Goal: Task Accomplishment & Management: Use online tool/utility

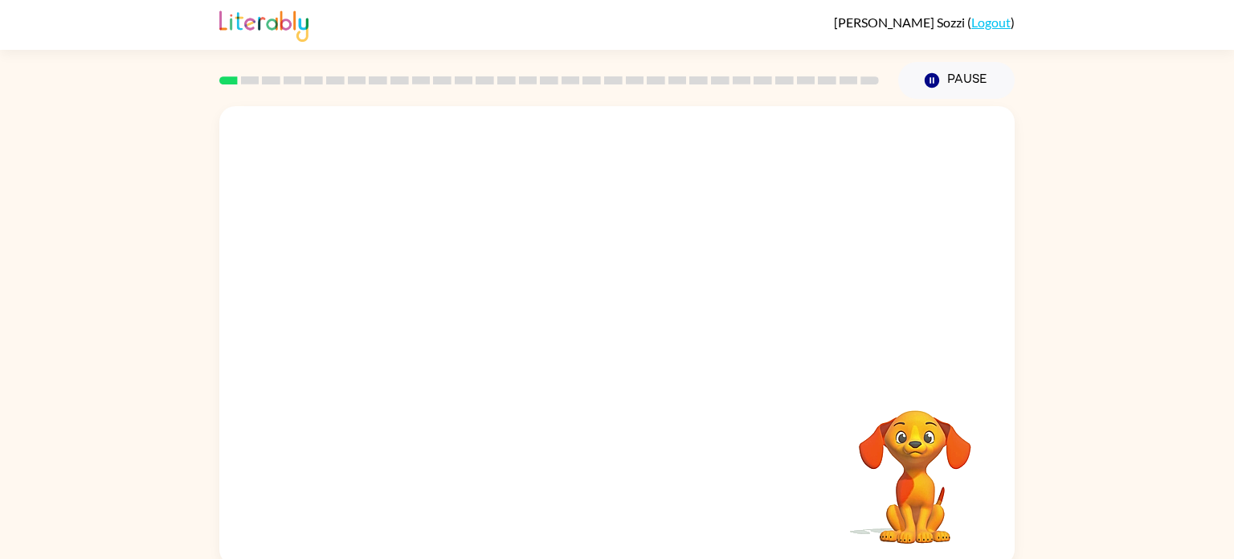
click at [441, 297] on video "Your browser must support playing .mp4 files to use Literably. Please try using…" at bounding box center [617, 241] width 796 height 270
click at [443, 301] on video "Your browser must support playing .mp4 files to use Literably. Please try using…" at bounding box center [617, 241] width 796 height 270
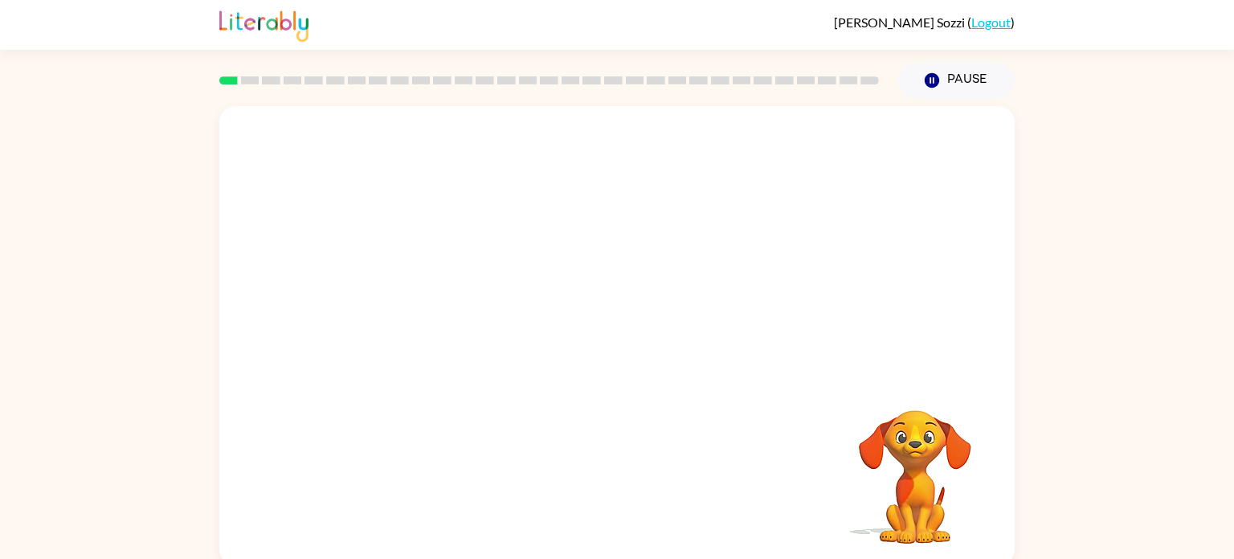
click at [443, 301] on video "Your browser must support playing .mp4 files to use Literably. Please try using…" at bounding box center [617, 241] width 796 height 270
click at [442, 301] on video "Your browser must support playing .mp4 files to use Literably. Please try using…" at bounding box center [617, 241] width 796 height 270
click at [432, 301] on video "Your browser must support playing .mp4 files to use Literably. Please try using…" at bounding box center [617, 241] width 796 height 270
click at [621, 354] on icon "button" at bounding box center [618, 344] width 28 height 28
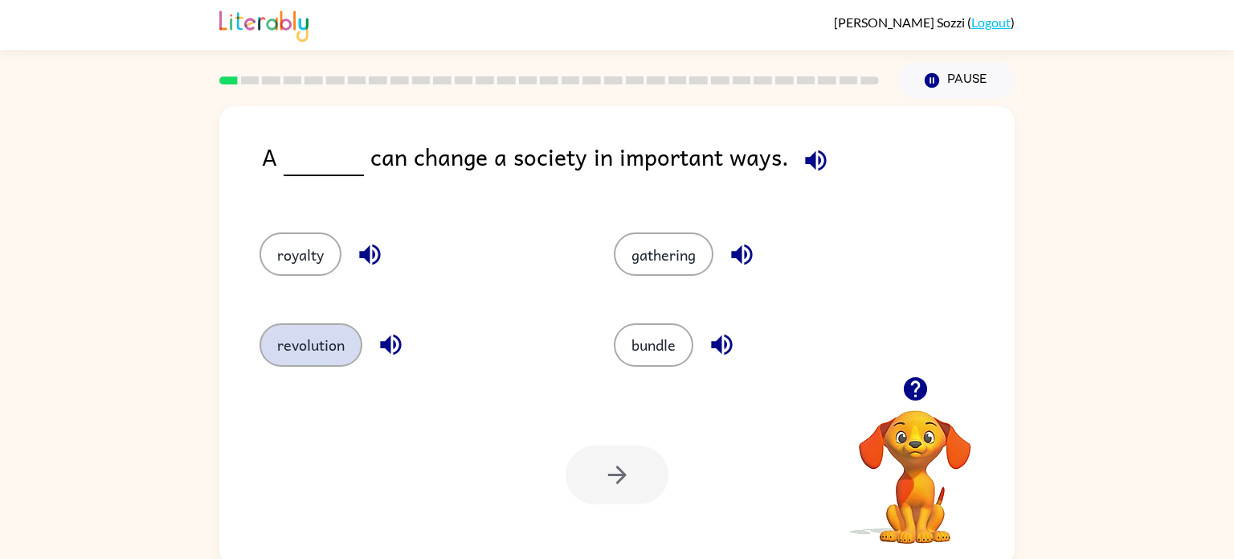
click at [309, 331] on button "revolution" at bounding box center [311, 344] width 103 height 43
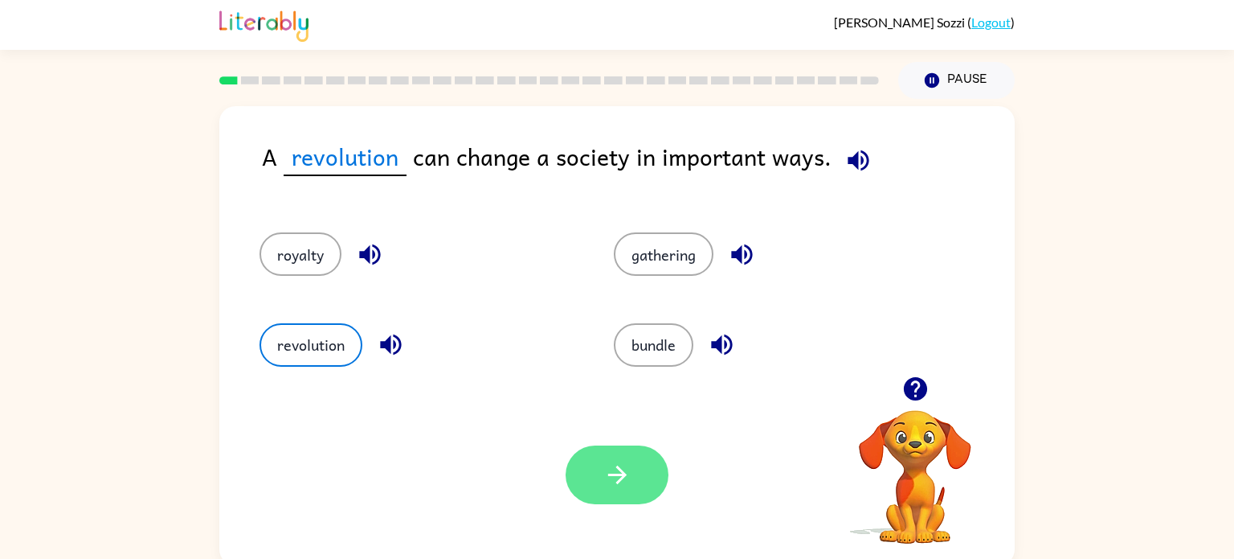
click at [596, 485] on button "button" at bounding box center [617, 474] width 103 height 59
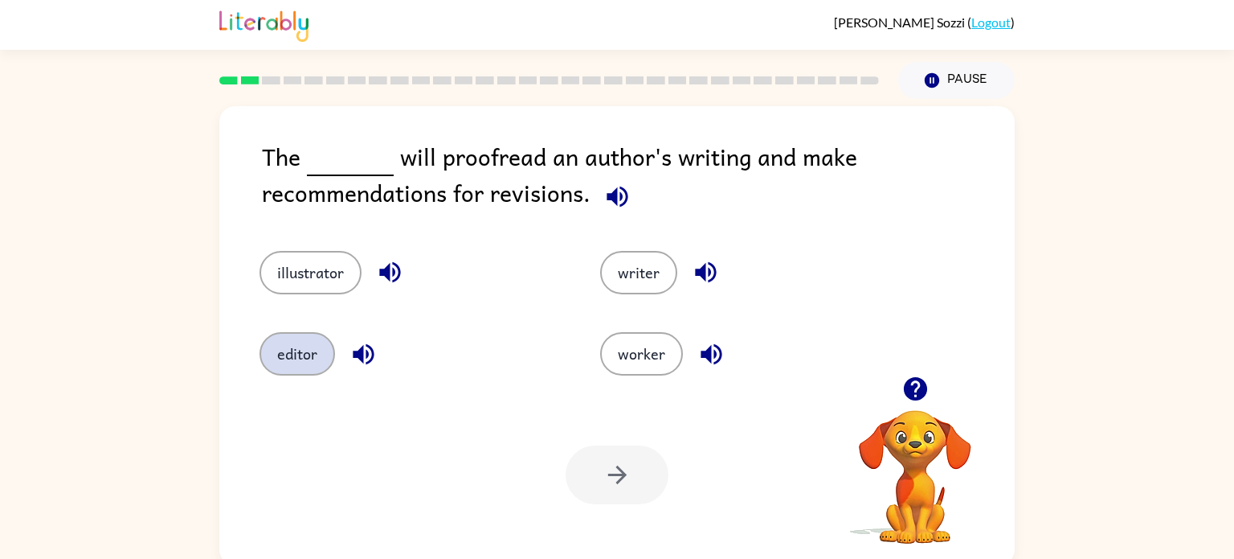
click at [310, 362] on button "editor" at bounding box center [298, 353] width 76 height 43
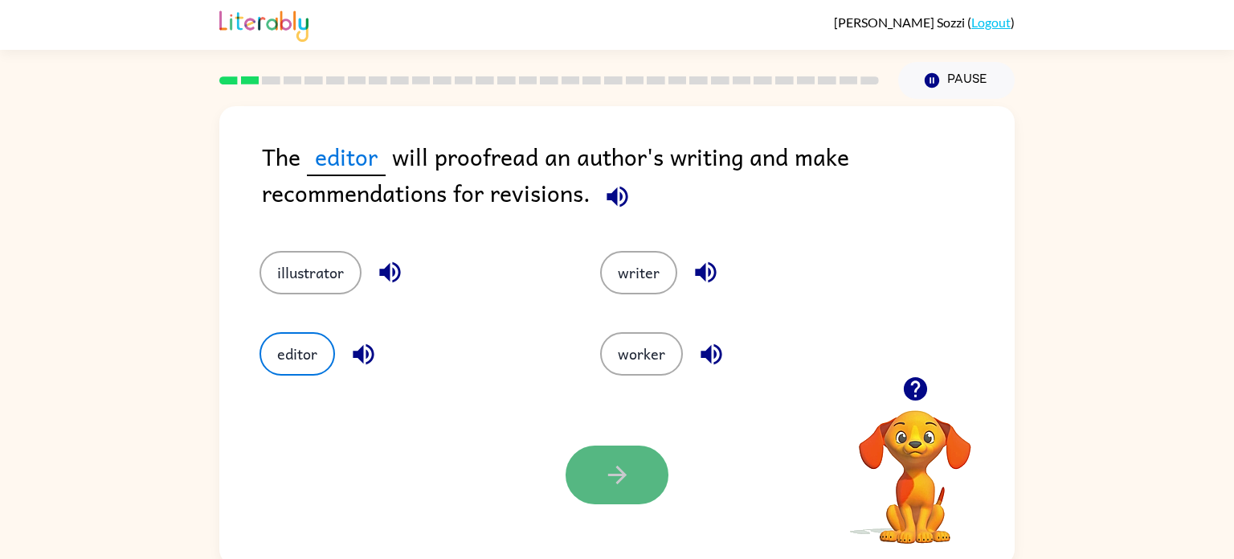
click at [624, 490] on button "button" at bounding box center [617, 474] width 103 height 59
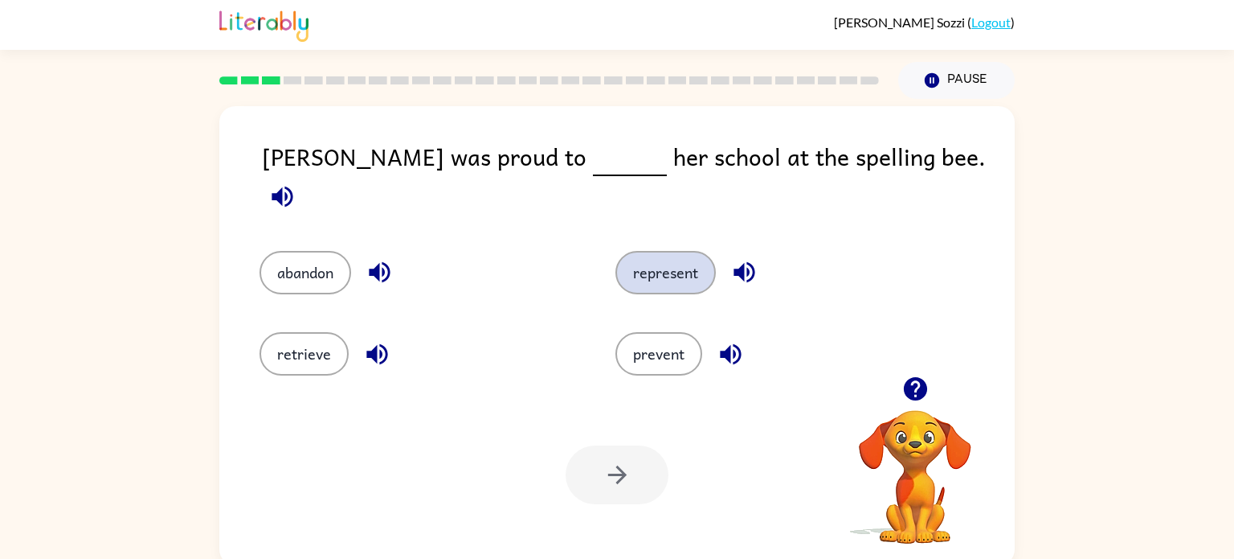
click at [659, 268] on button "represent" at bounding box center [666, 272] width 100 height 43
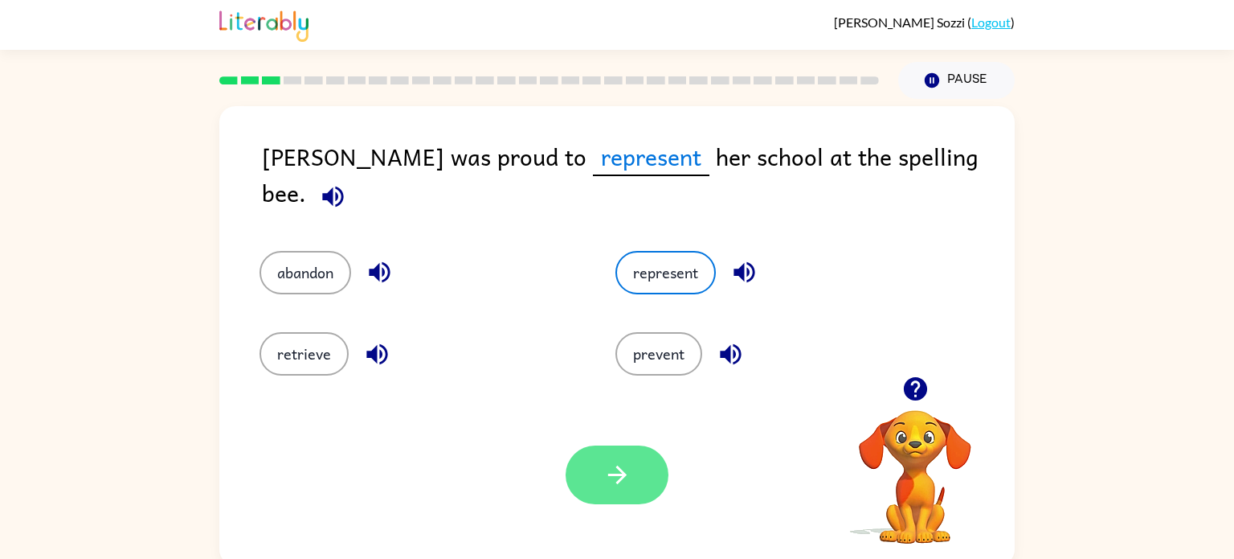
click at [628, 488] on icon "button" at bounding box center [618, 475] width 28 height 28
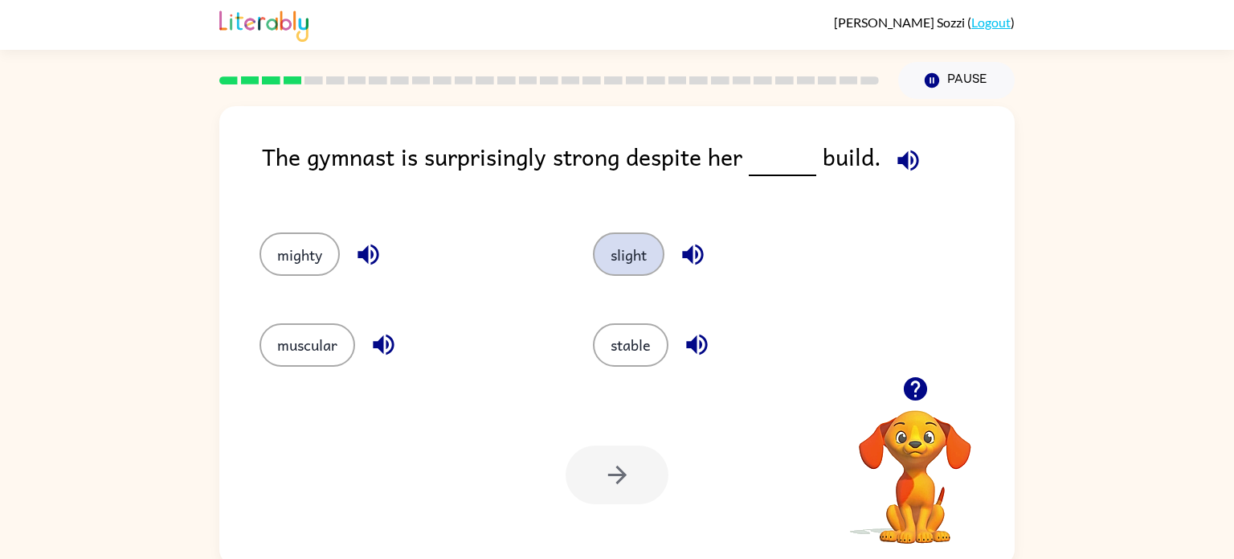
click at [645, 255] on button "slight" at bounding box center [629, 253] width 72 height 43
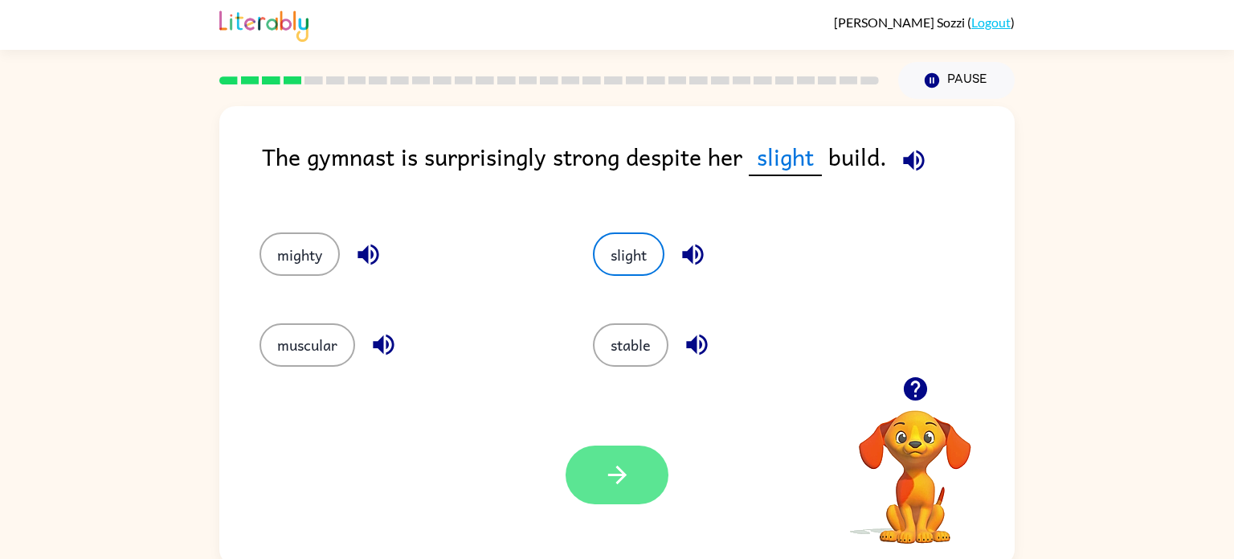
click at [633, 456] on button "button" at bounding box center [617, 474] width 103 height 59
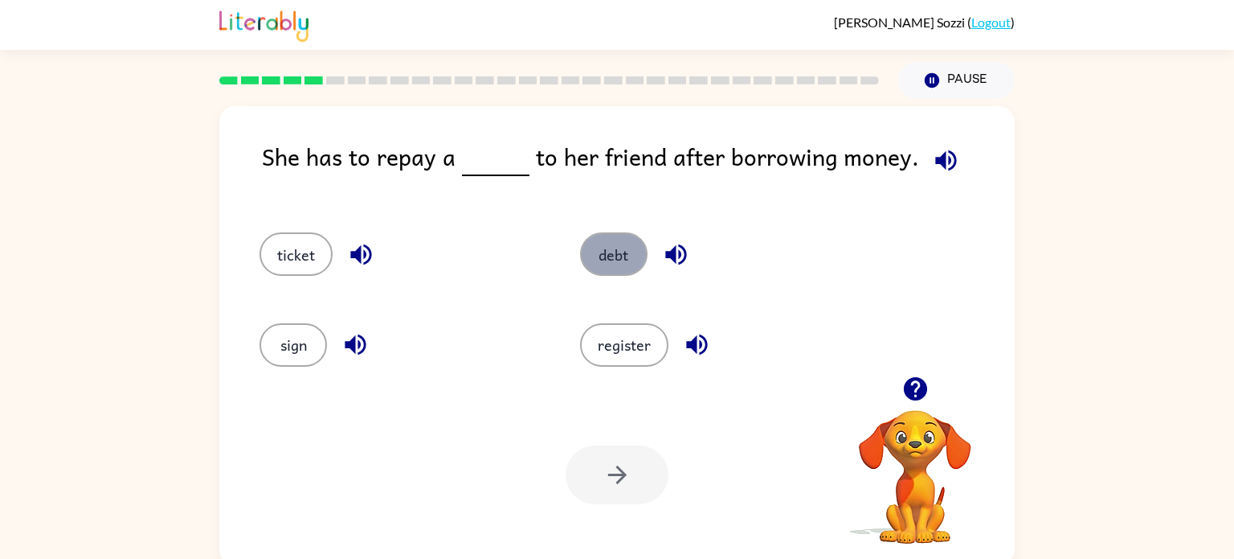
click at [609, 257] on button "debt" at bounding box center [614, 253] width 68 height 43
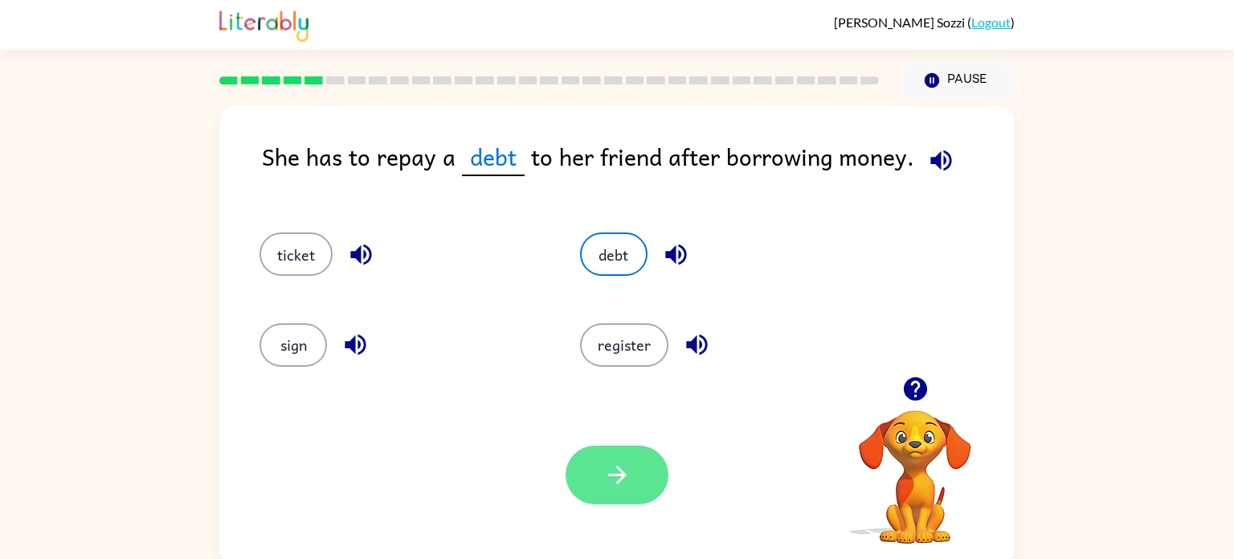
click at [620, 490] on button "button" at bounding box center [617, 474] width 103 height 59
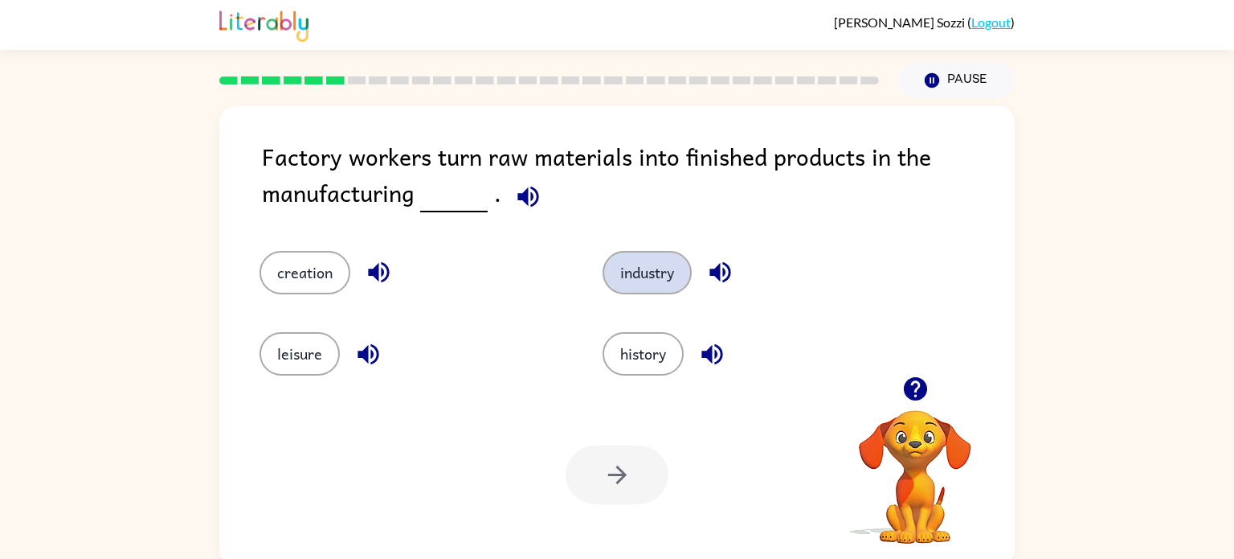
click at [628, 272] on button "industry" at bounding box center [647, 272] width 89 height 43
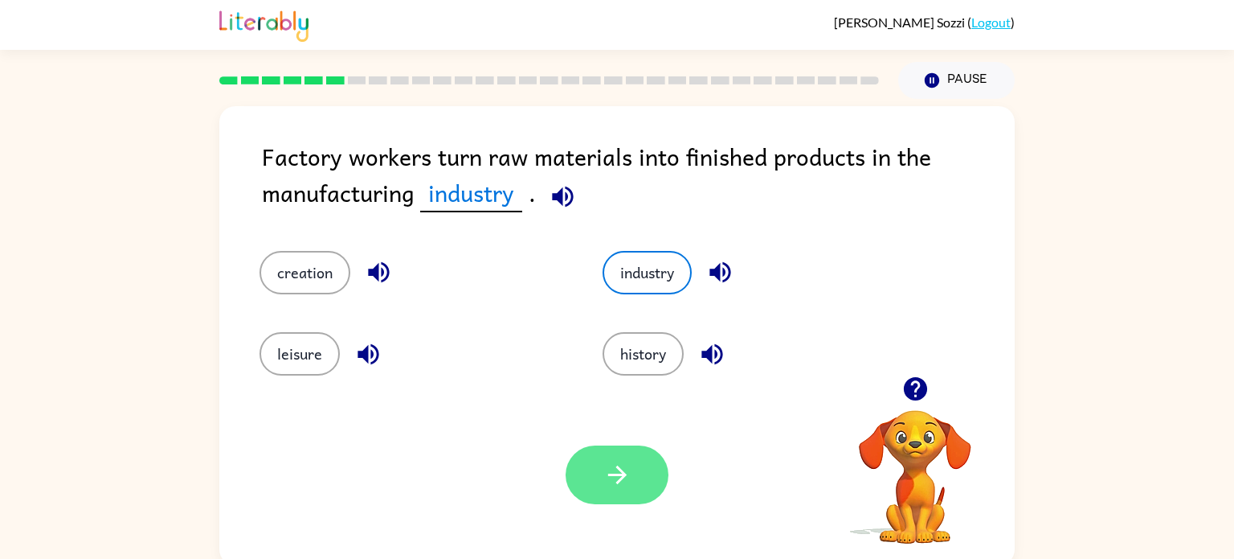
click at [616, 493] on button "button" at bounding box center [617, 474] width 103 height 59
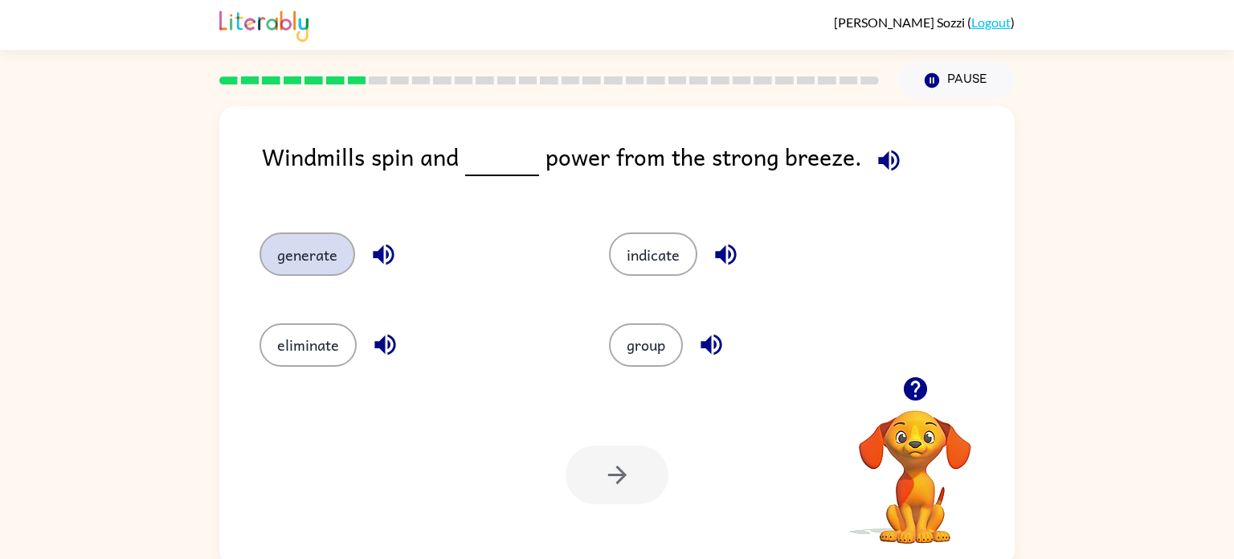
click at [323, 250] on button "generate" at bounding box center [308, 253] width 96 height 43
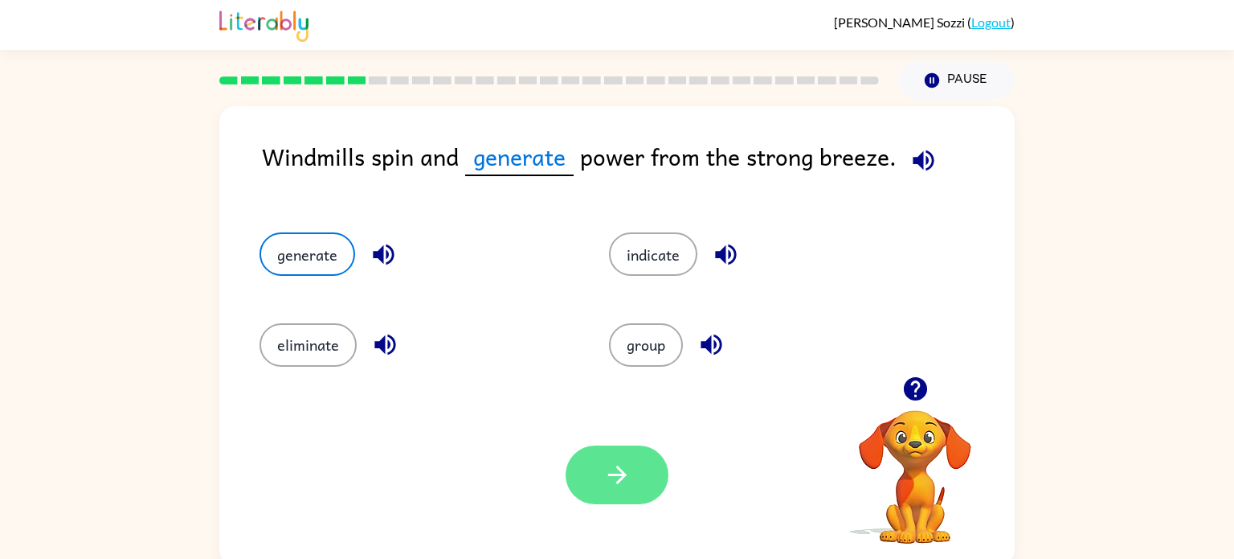
click at [636, 493] on button "button" at bounding box center [617, 474] width 103 height 59
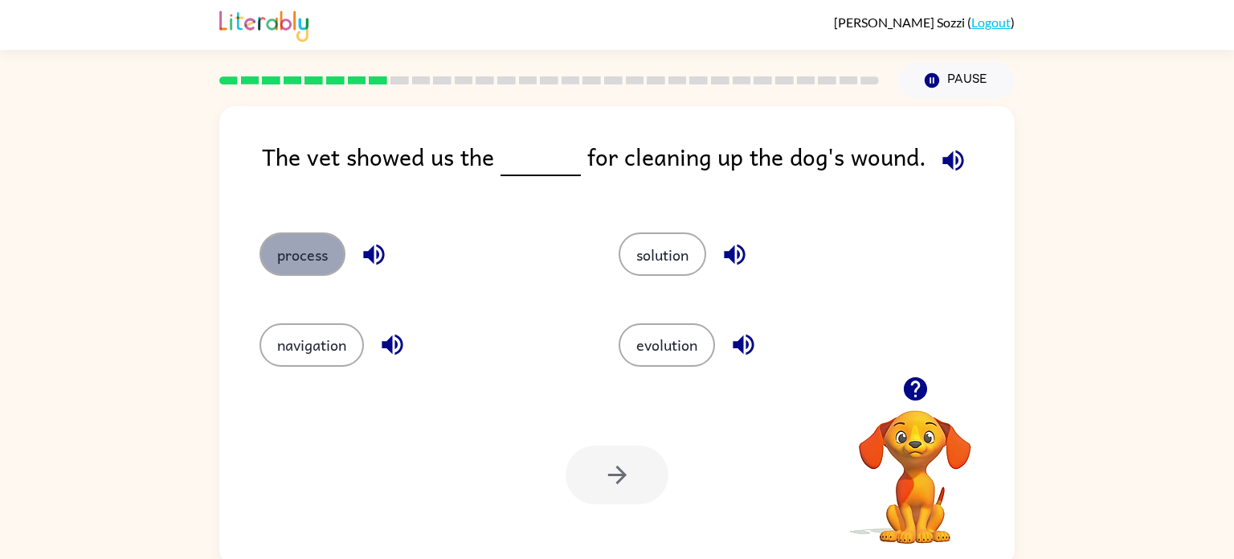
click at [325, 261] on button "process" at bounding box center [303, 253] width 86 height 43
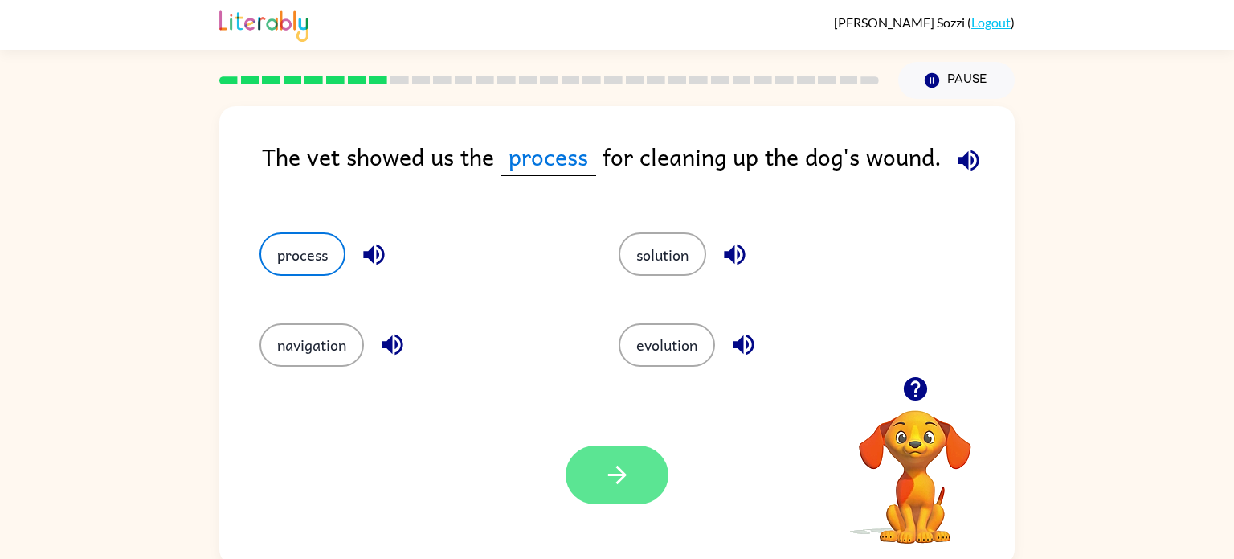
click at [605, 479] on icon "button" at bounding box center [618, 475] width 28 height 28
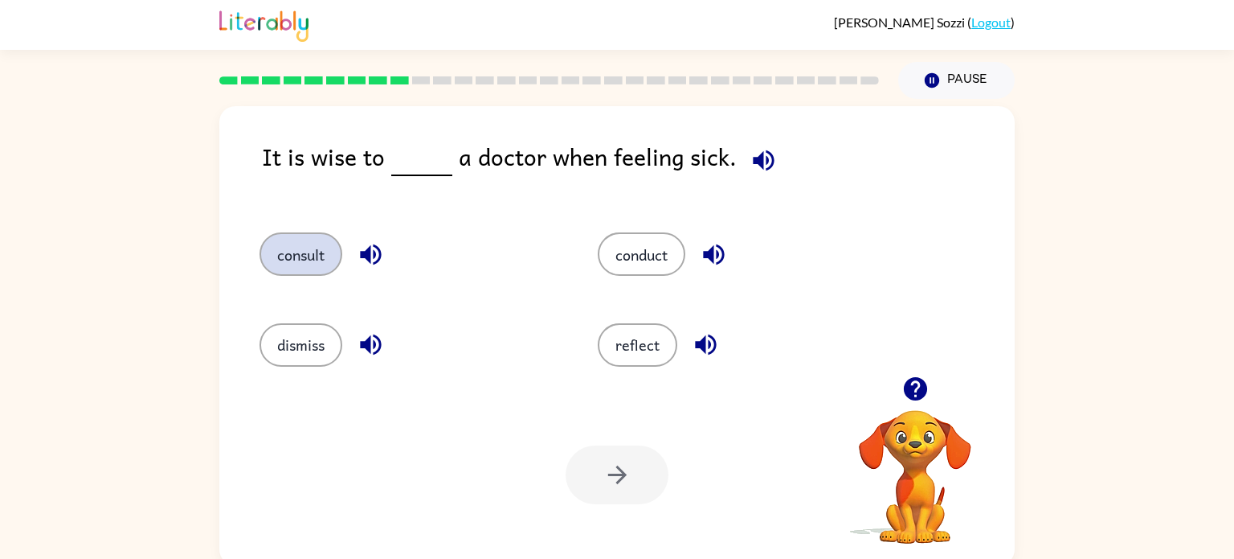
click at [315, 252] on button "consult" at bounding box center [301, 253] width 83 height 43
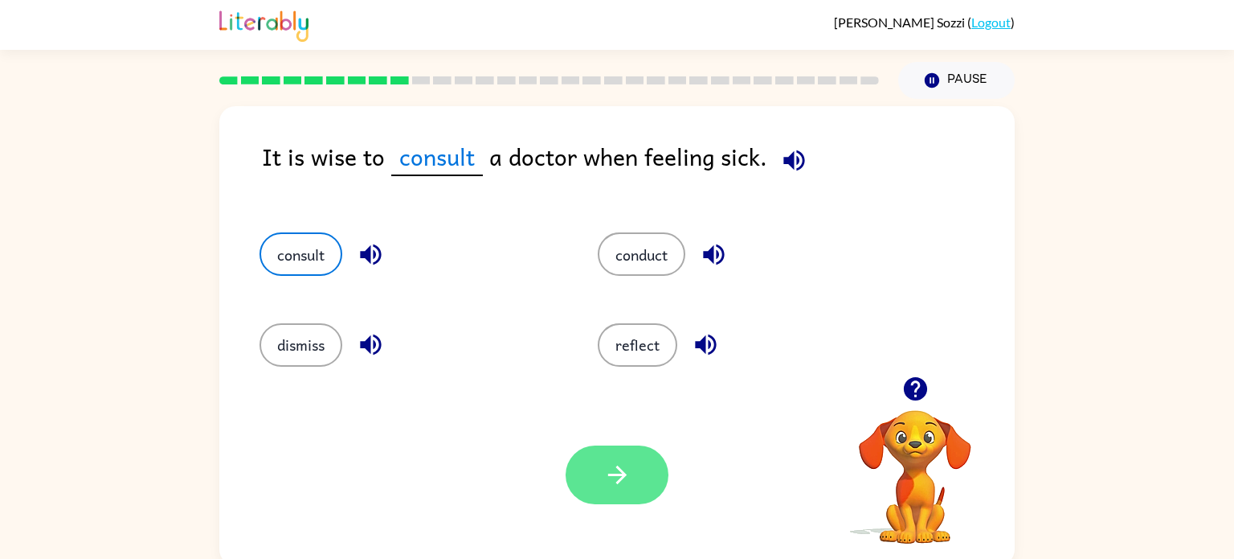
click at [640, 481] on button "button" at bounding box center [617, 474] width 103 height 59
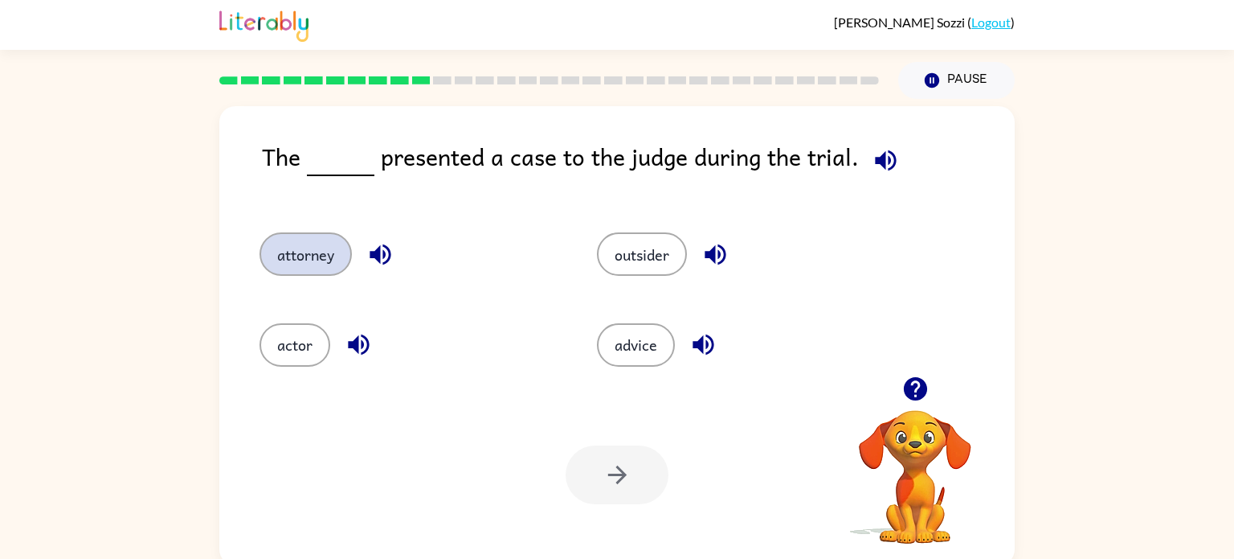
click at [313, 261] on button "attorney" at bounding box center [306, 253] width 92 height 43
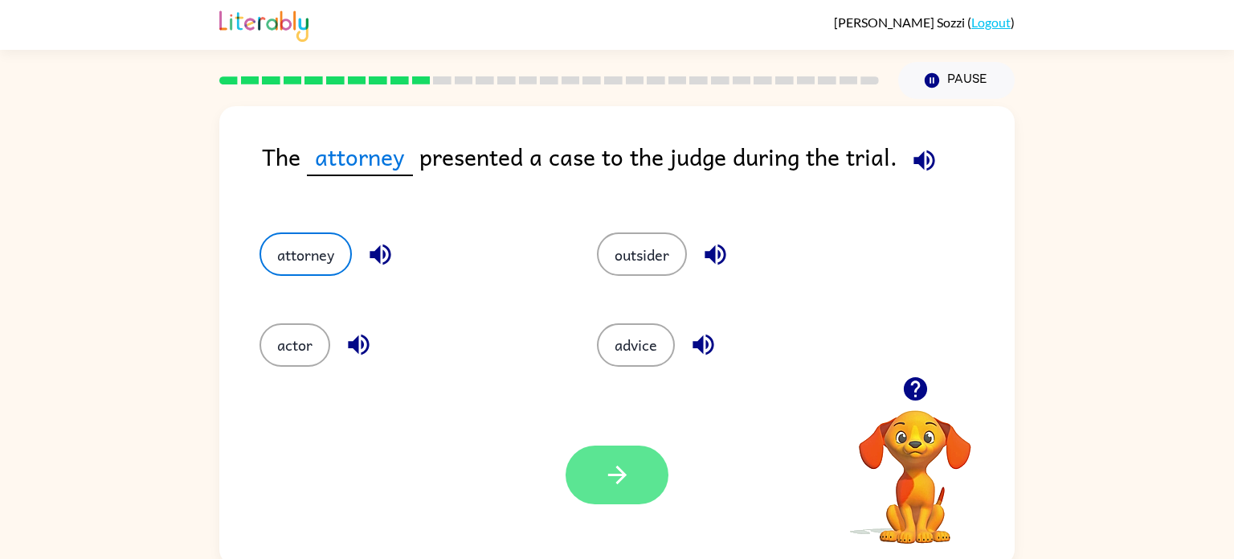
click at [616, 461] on icon "button" at bounding box center [618, 475] width 28 height 28
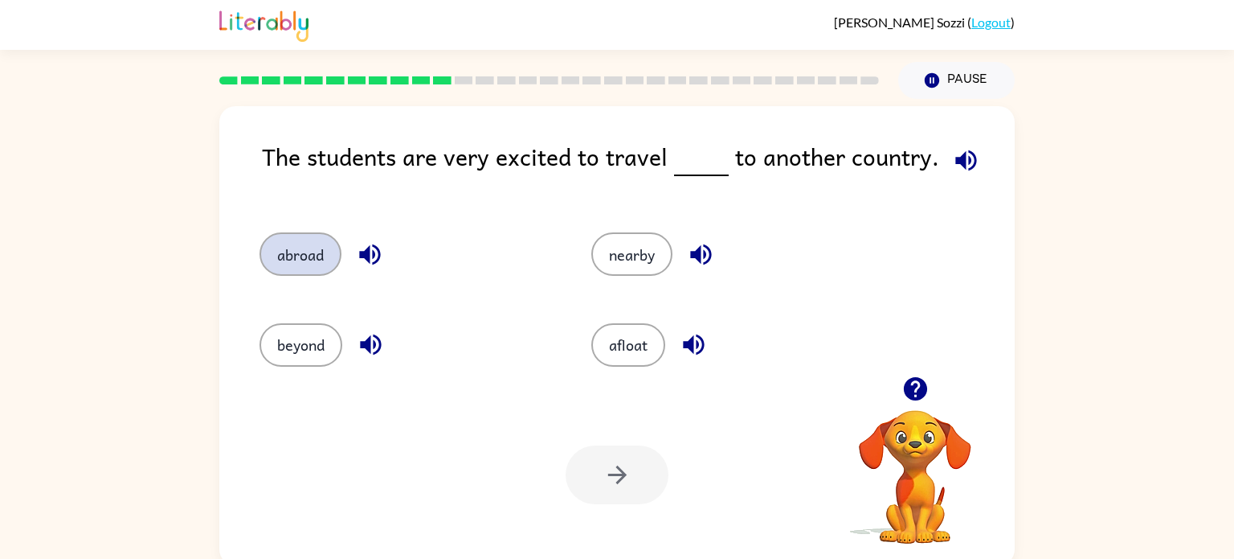
click at [287, 262] on button "abroad" at bounding box center [301, 253] width 82 height 43
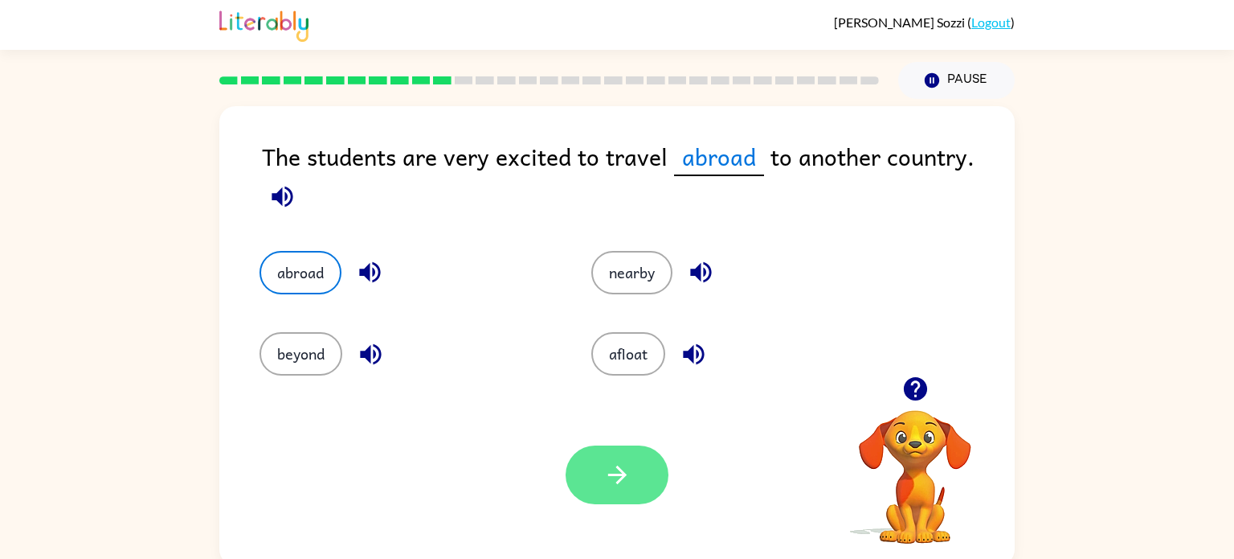
click at [583, 469] on button "button" at bounding box center [617, 474] width 103 height 59
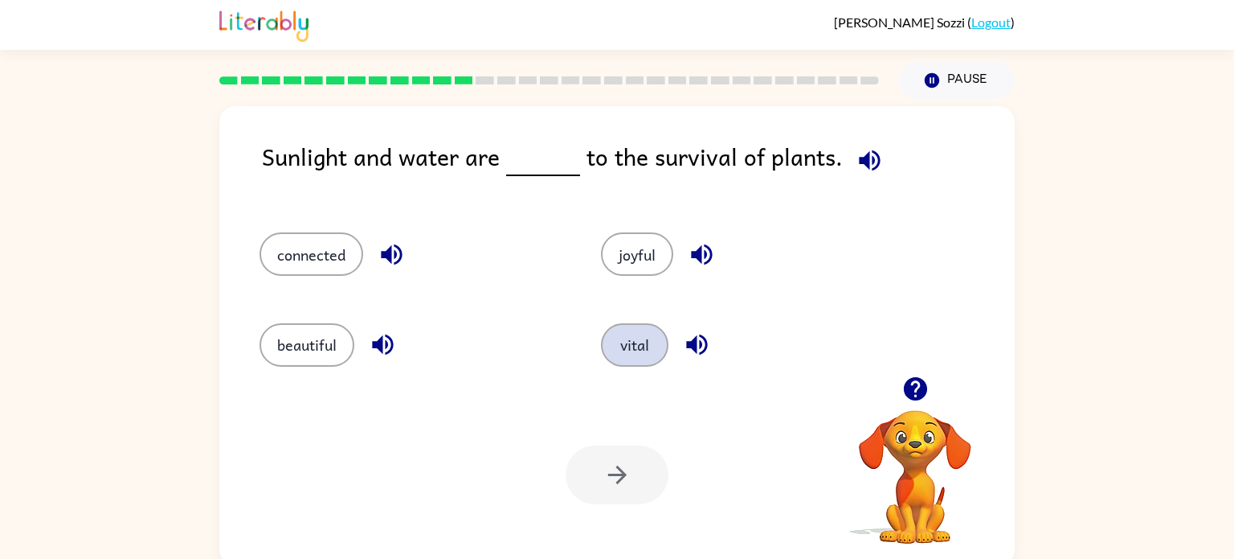
click at [641, 346] on button "vital" at bounding box center [635, 344] width 68 height 43
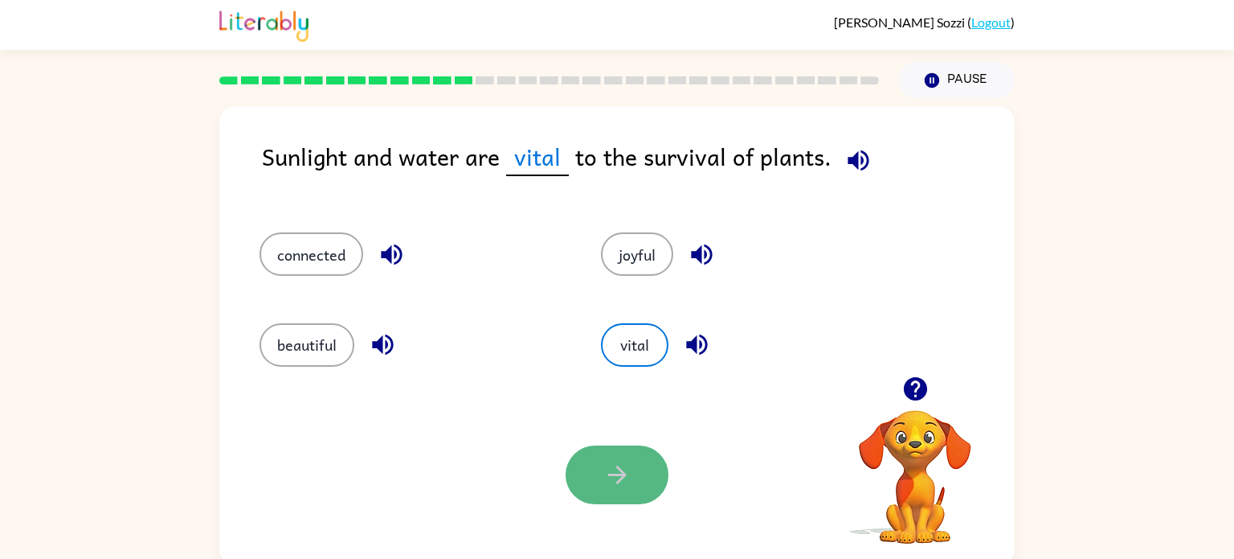
click at [619, 490] on button "button" at bounding box center [617, 474] width 103 height 59
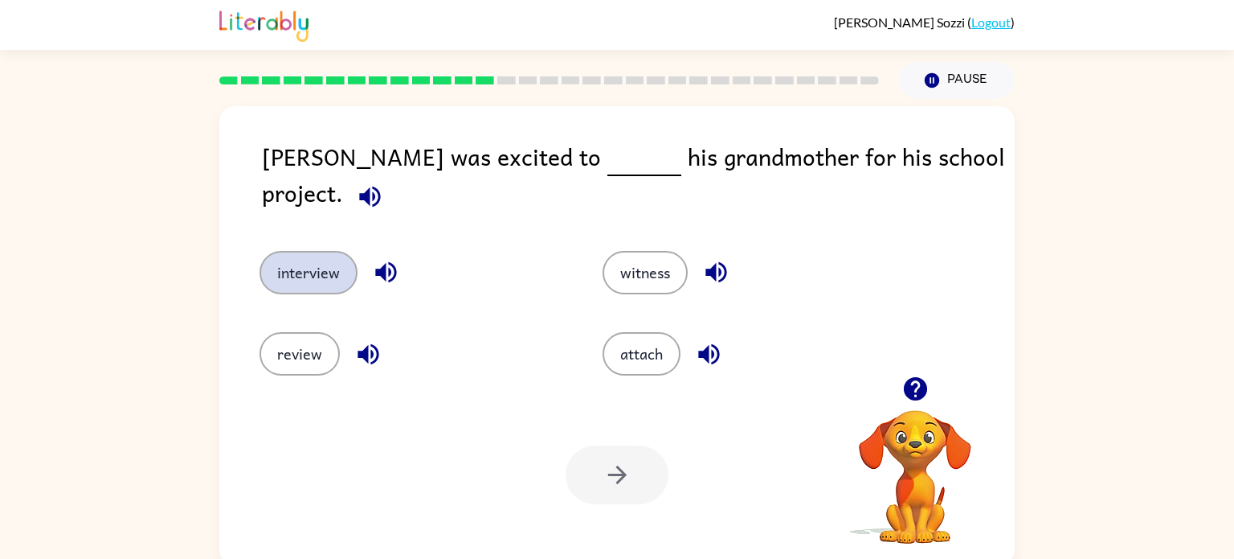
click at [328, 264] on button "interview" at bounding box center [309, 272] width 98 height 43
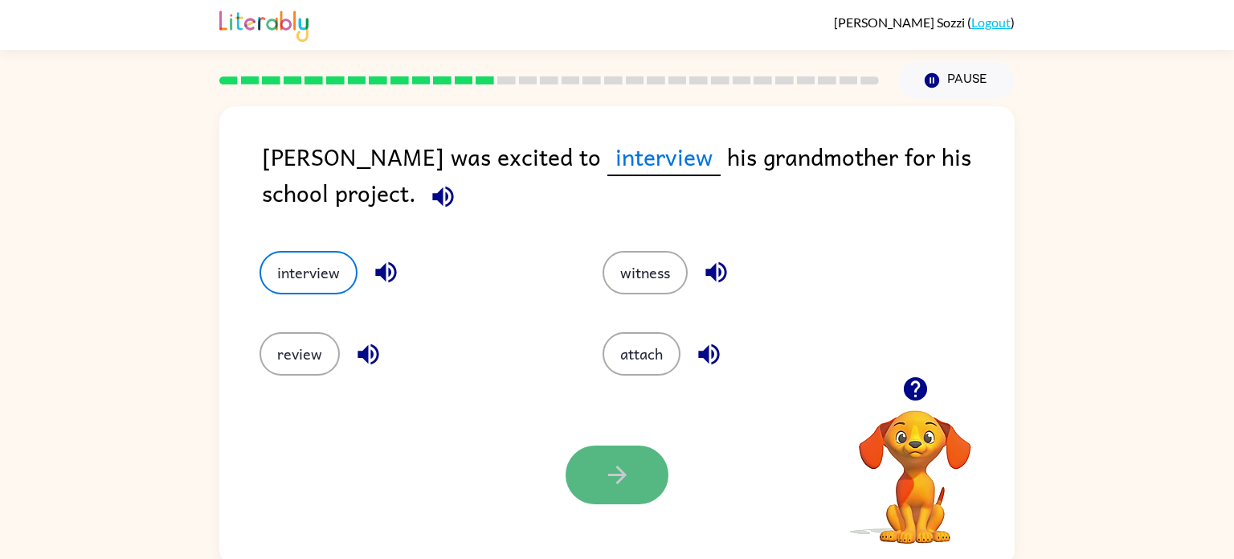
click at [630, 479] on icon "button" at bounding box center [618, 475] width 28 height 28
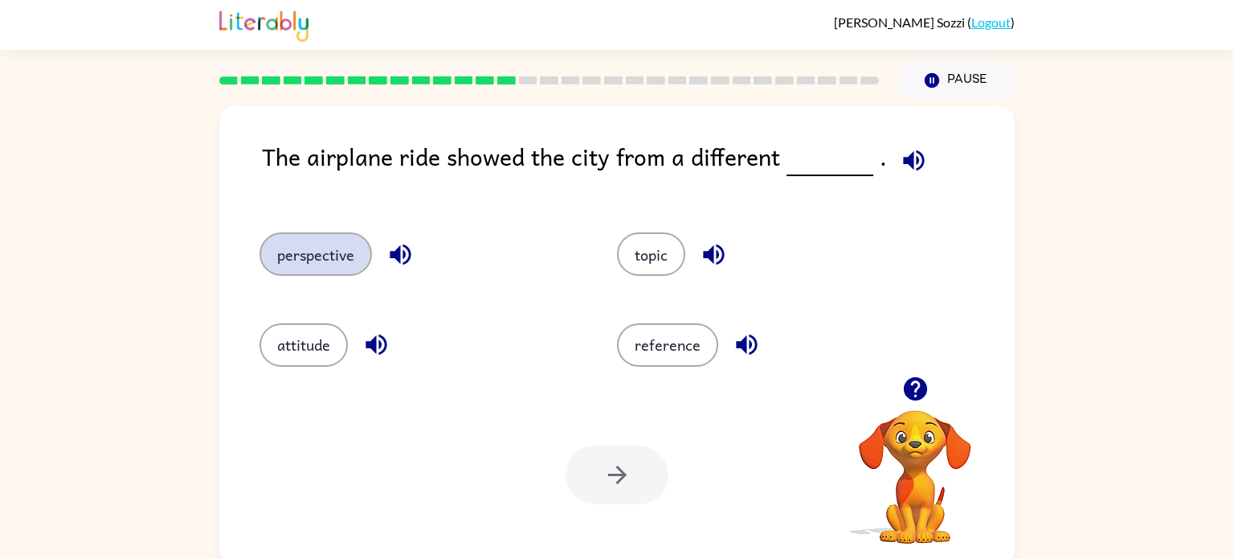
click at [330, 248] on button "perspective" at bounding box center [316, 253] width 113 height 43
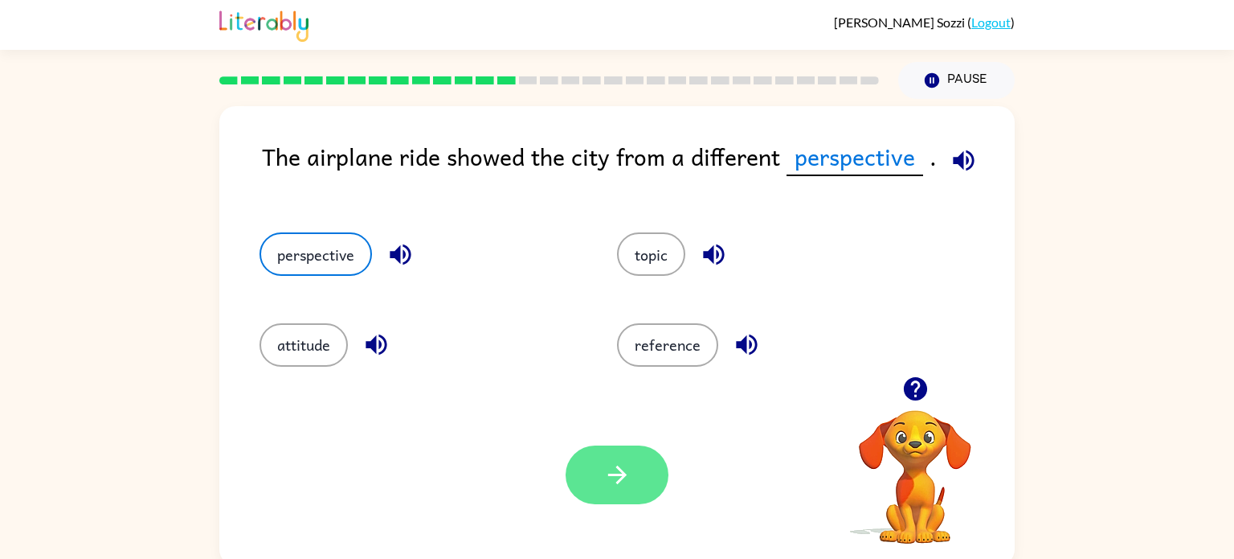
click at [606, 469] on icon "button" at bounding box center [618, 475] width 28 height 28
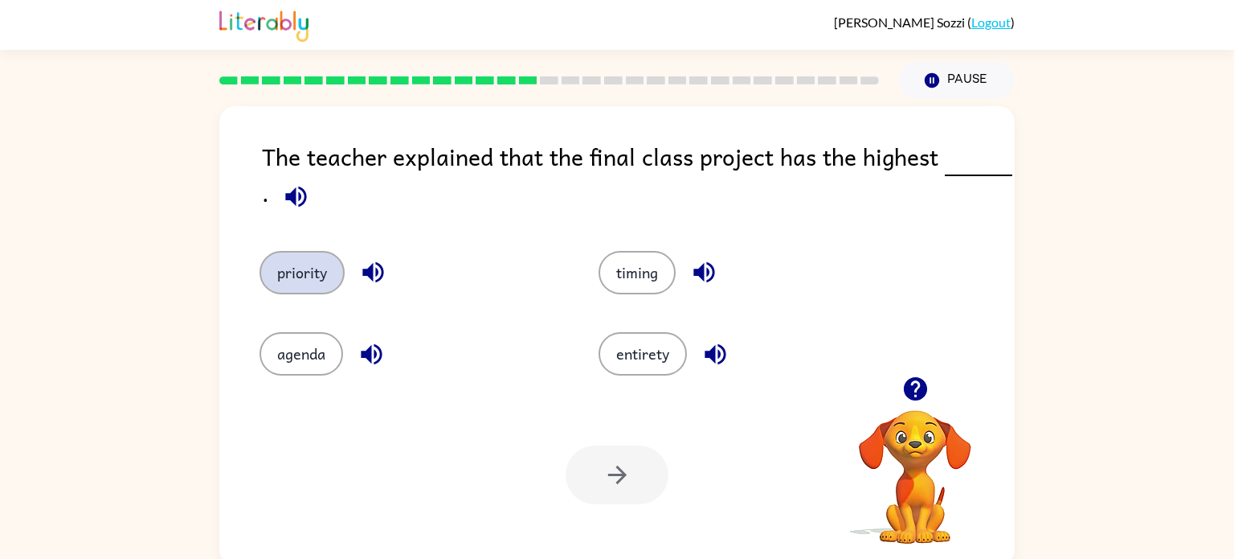
click at [326, 278] on button "priority" at bounding box center [302, 272] width 85 height 43
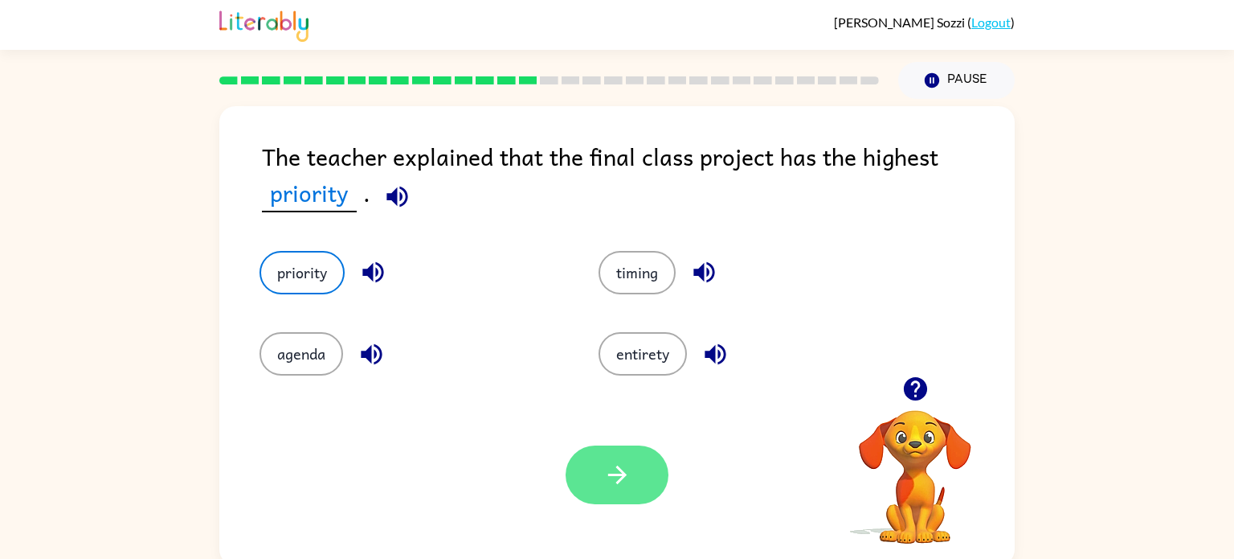
click at [605, 489] on button "button" at bounding box center [617, 474] width 103 height 59
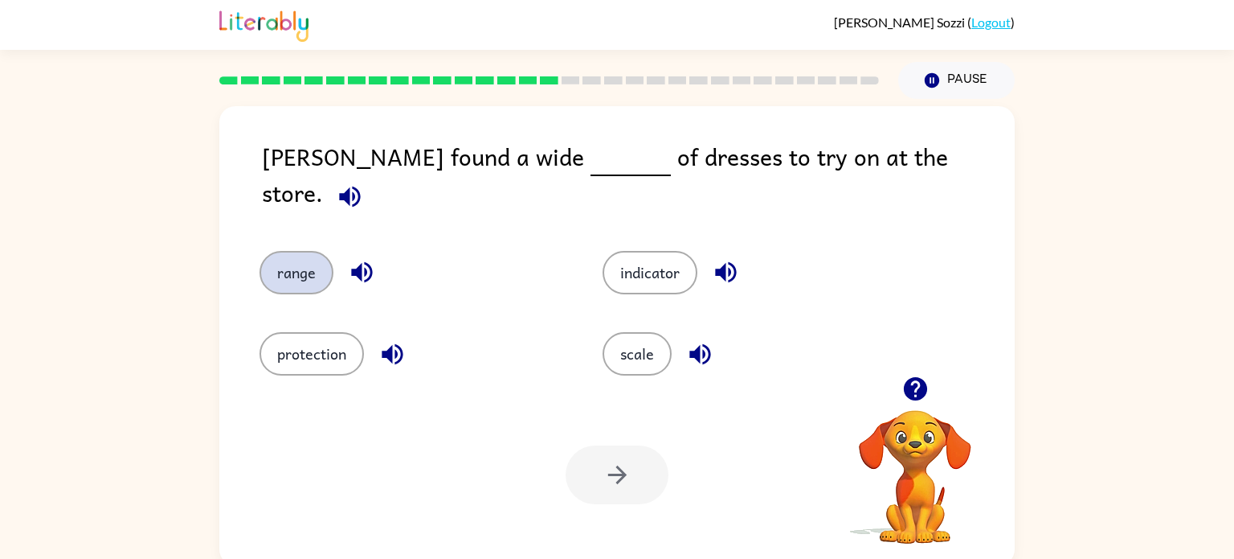
click at [313, 255] on button "range" at bounding box center [297, 272] width 74 height 43
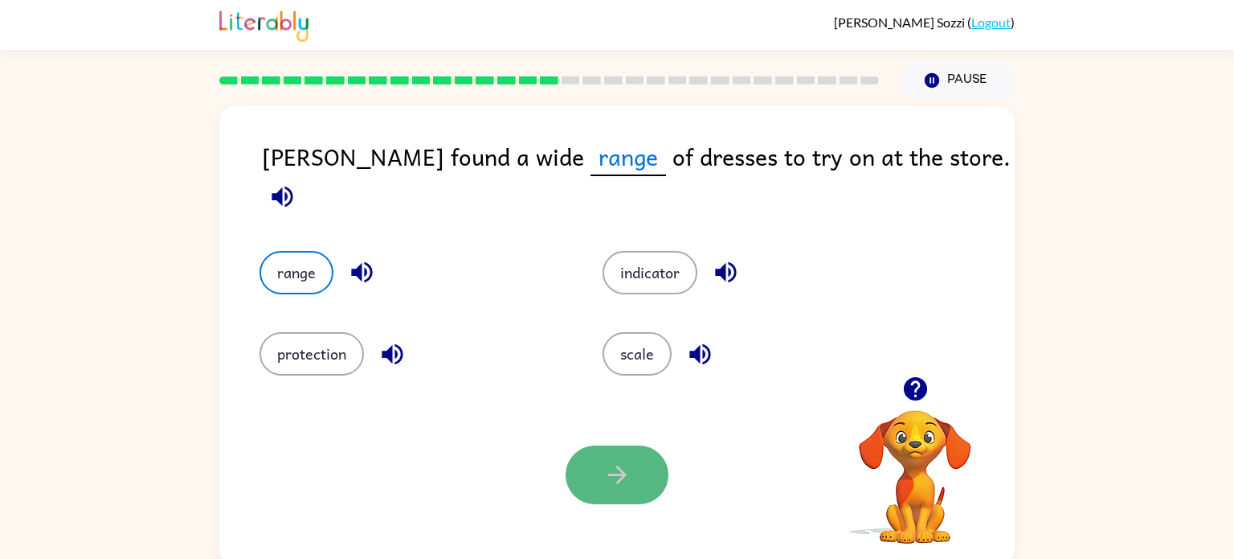
click at [628, 483] on icon "button" at bounding box center [618, 475] width 28 height 28
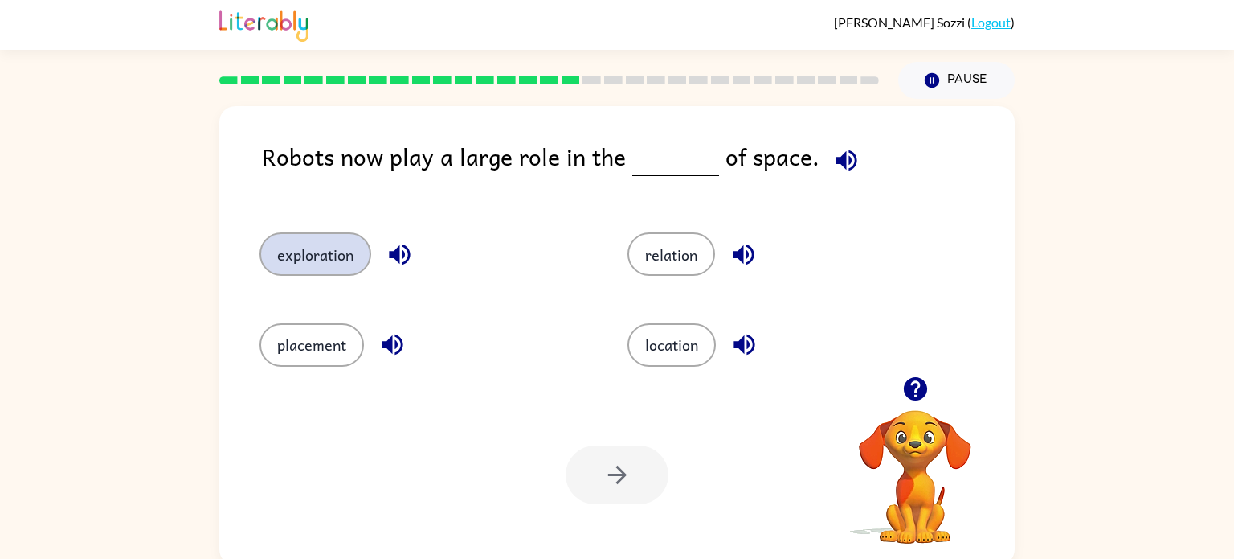
click at [313, 264] on button "exploration" at bounding box center [316, 253] width 112 height 43
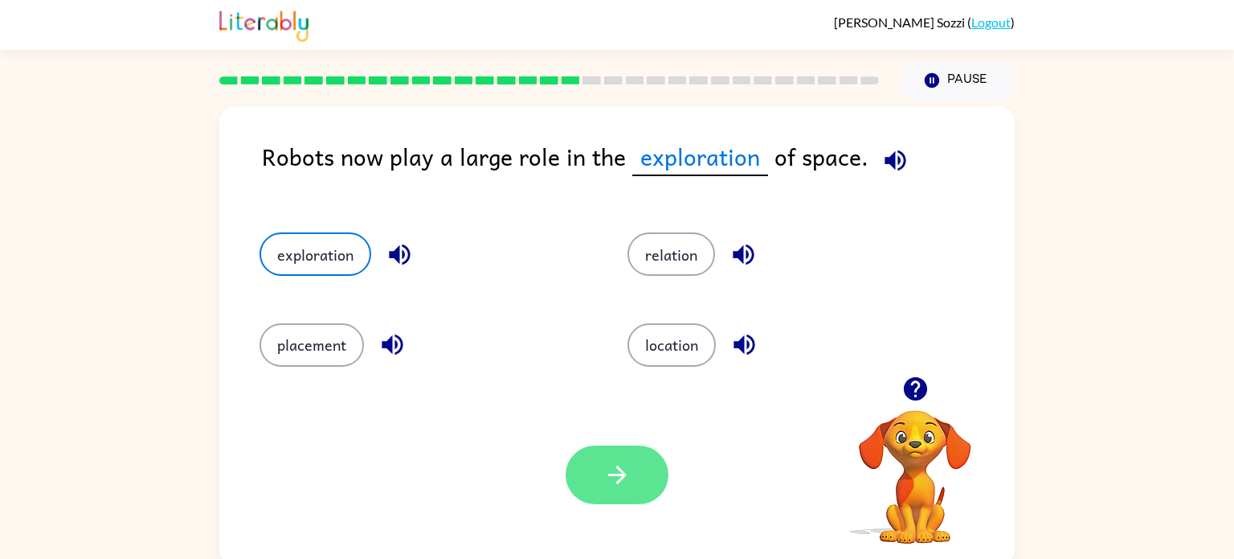
click at [647, 472] on button "button" at bounding box center [617, 474] width 103 height 59
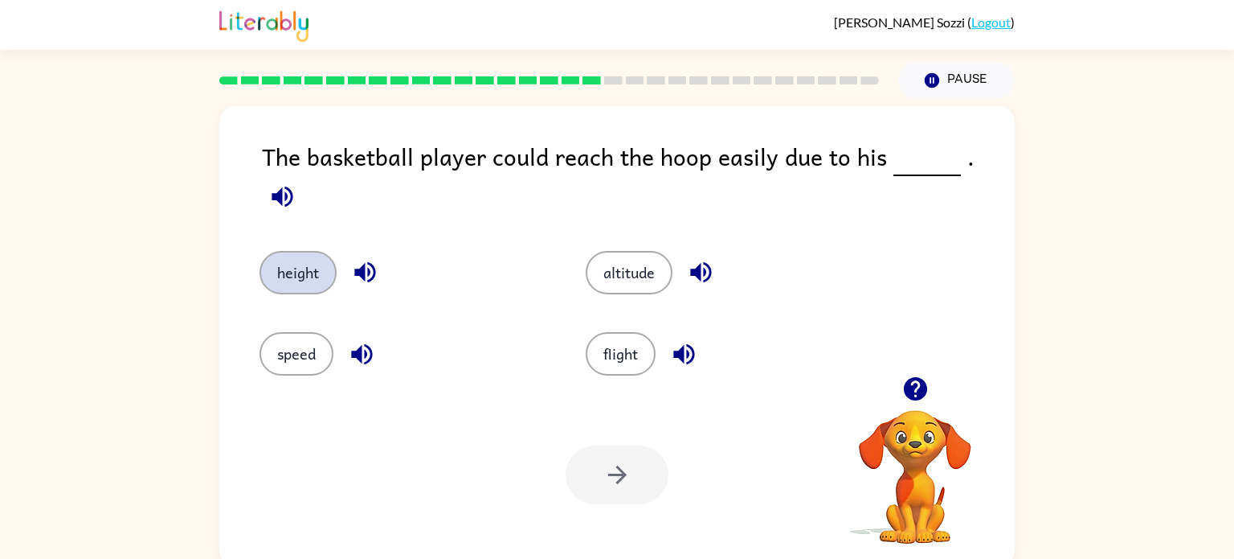
click at [285, 256] on button "height" at bounding box center [298, 272] width 77 height 43
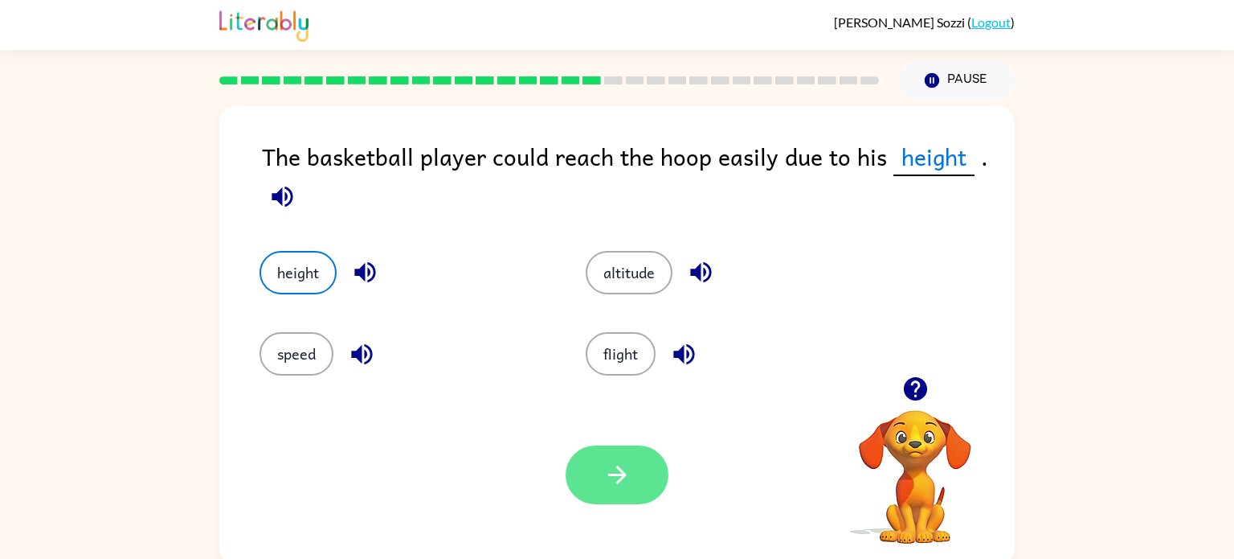
click at [661, 469] on button "button" at bounding box center [617, 474] width 103 height 59
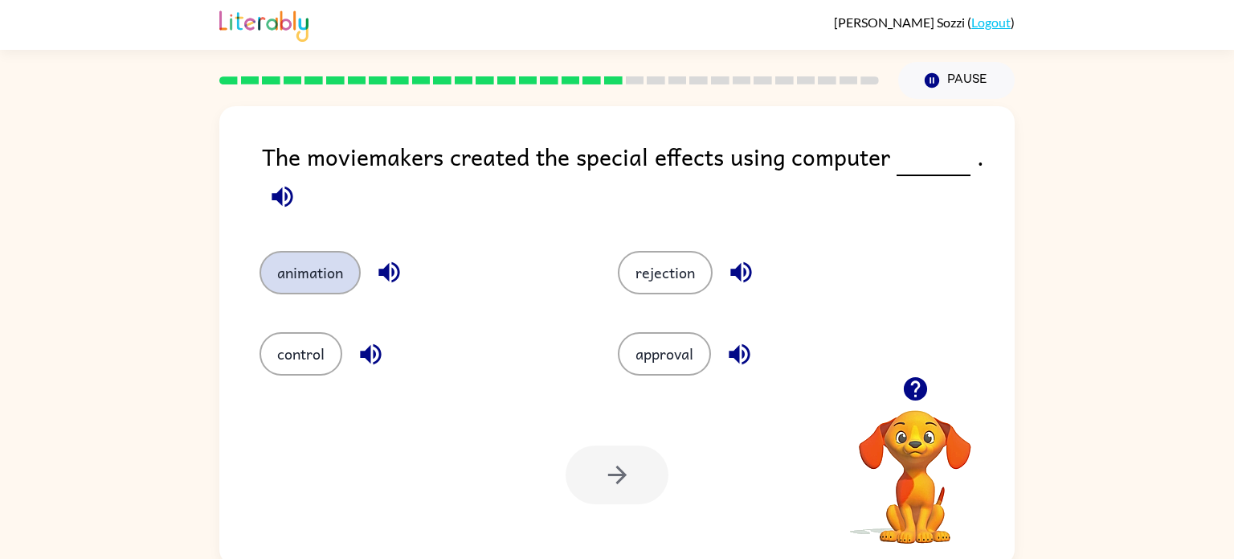
click at [325, 279] on button "animation" at bounding box center [310, 272] width 101 height 43
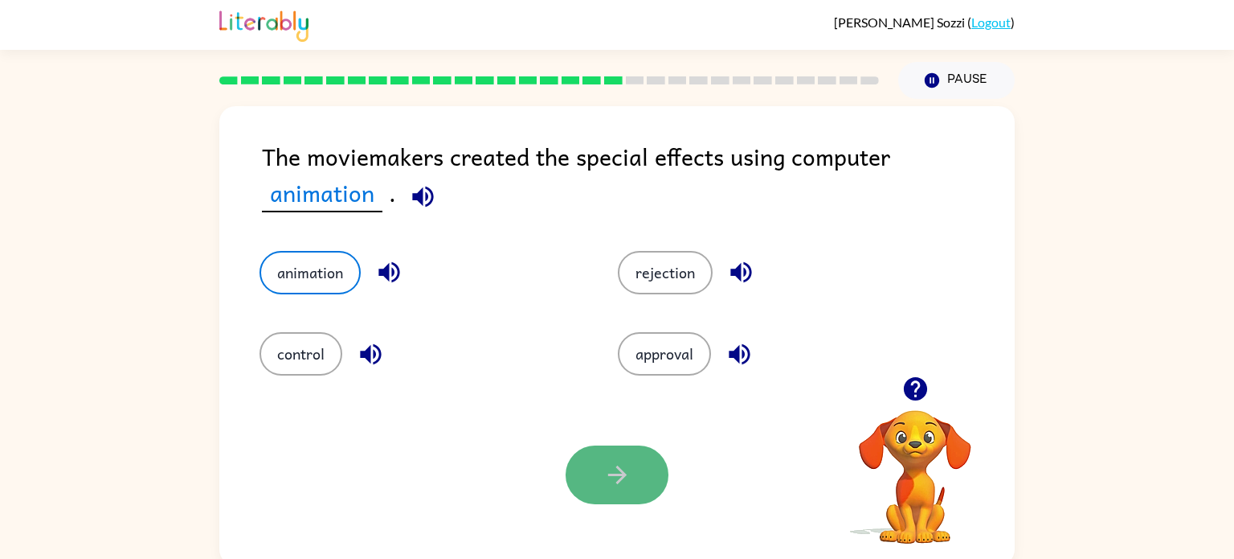
click at [620, 493] on button "button" at bounding box center [617, 474] width 103 height 59
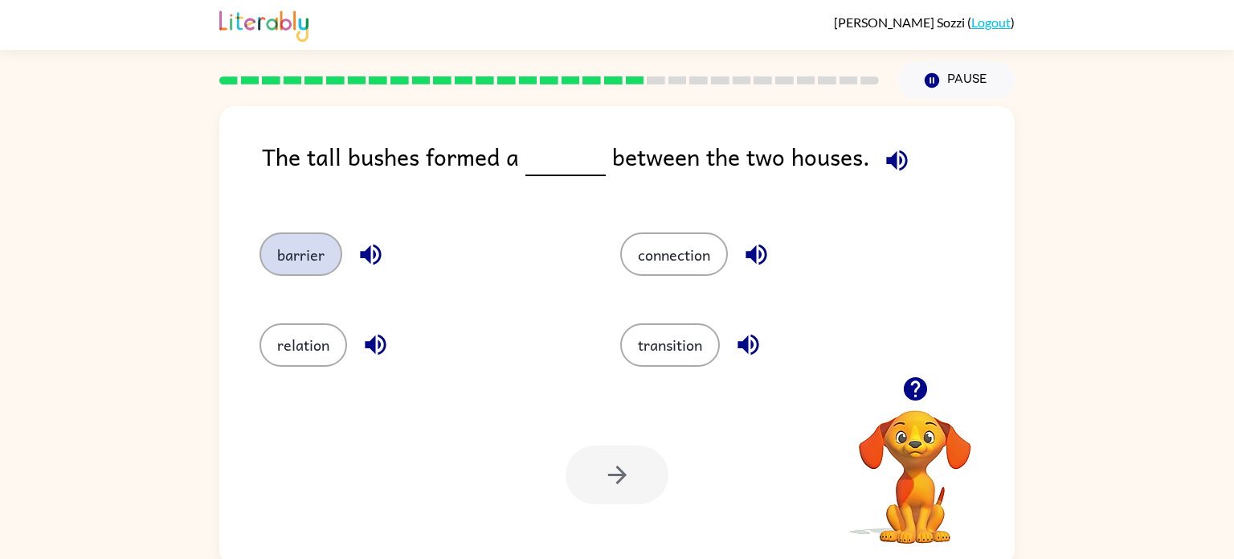
click at [316, 249] on button "barrier" at bounding box center [301, 253] width 83 height 43
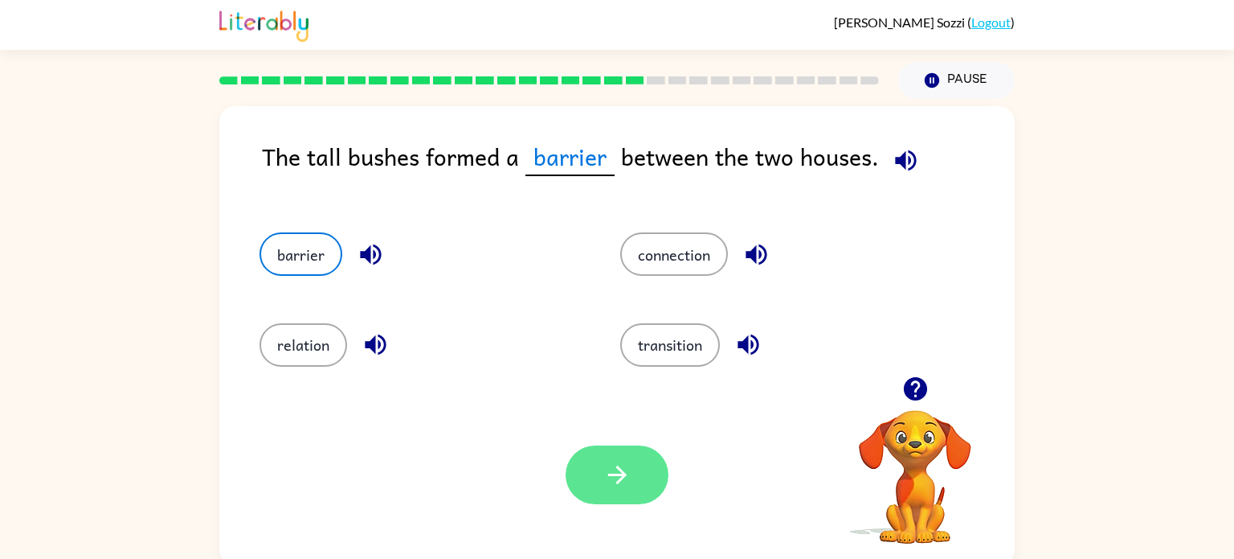
click at [641, 481] on button "button" at bounding box center [617, 474] width 103 height 59
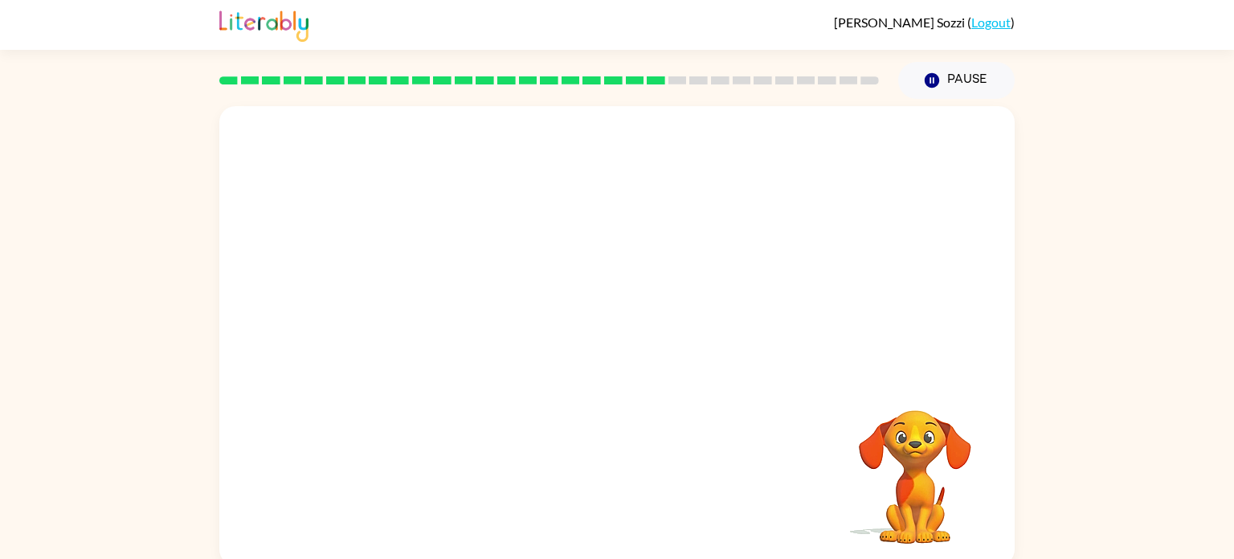
click at [481, 319] on video "Your browser must support playing .mp4 files to use Literably. Please try using…" at bounding box center [617, 241] width 796 height 270
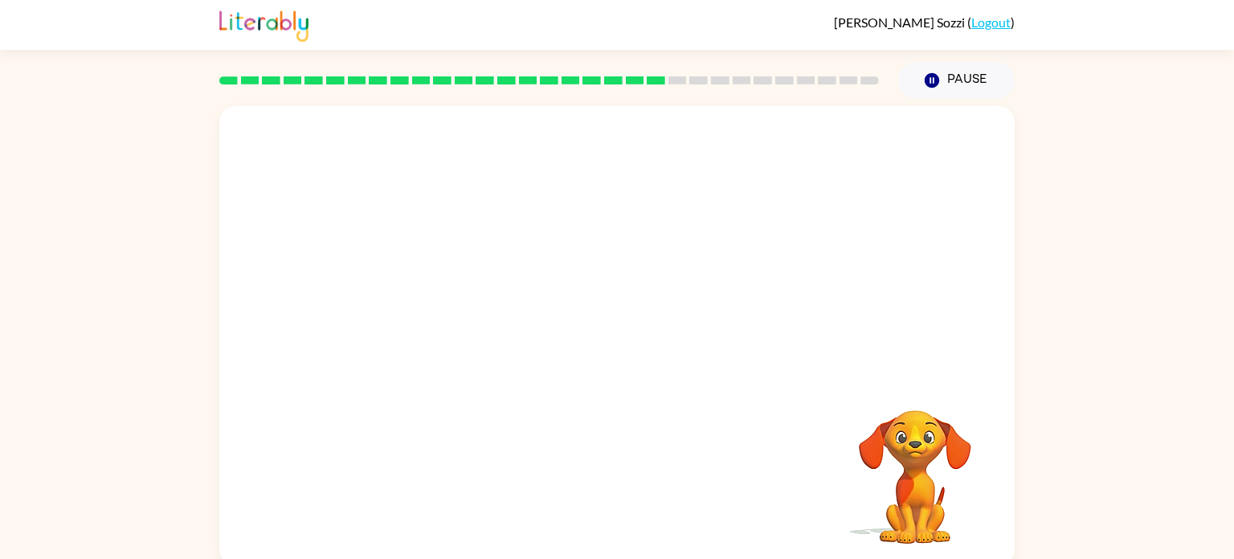
click at [481, 319] on video "Your browser must support playing .mp4 files to use Literably. Please try using…" at bounding box center [617, 241] width 796 height 270
click at [487, 326] on video "Your browser must support playing .mp4 files to use Literably. Please try using…" at bounding box center [617, 241] width 796 height 270
click at [469, 326] on video "Your browser must support playing .mp4 files to use Literably. Please try using…" at bounding box center [617, 241] width 796 height 270
click at [622, 346] on icon "button" at bounding box center [617, 343] width 18 height 18
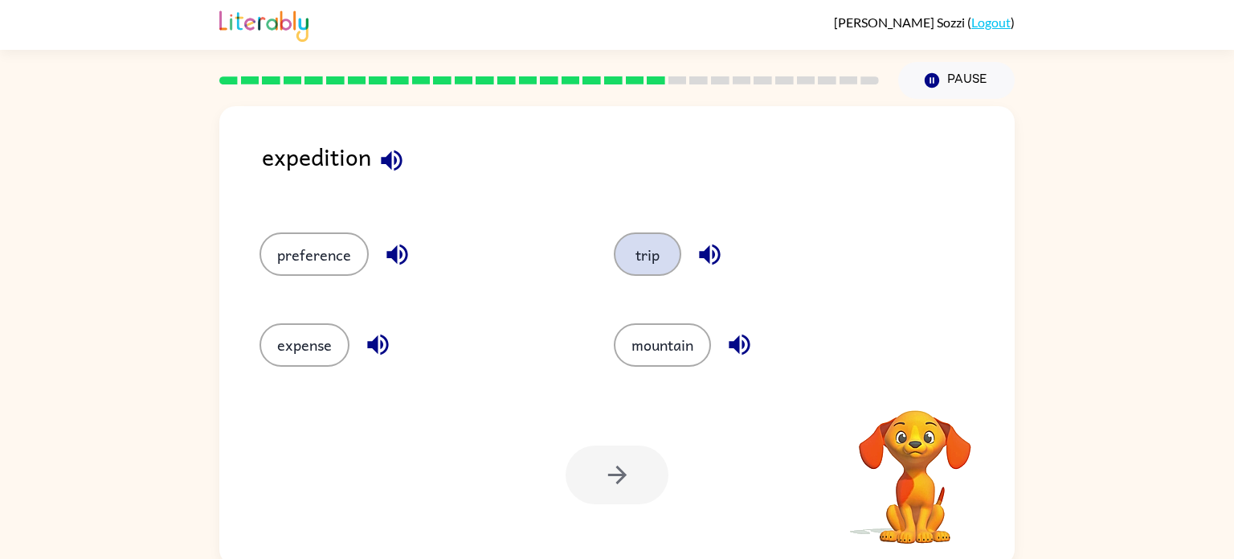
click at [632, 261] on button "trip" at bounding box center [648, 253] width 68 height 43
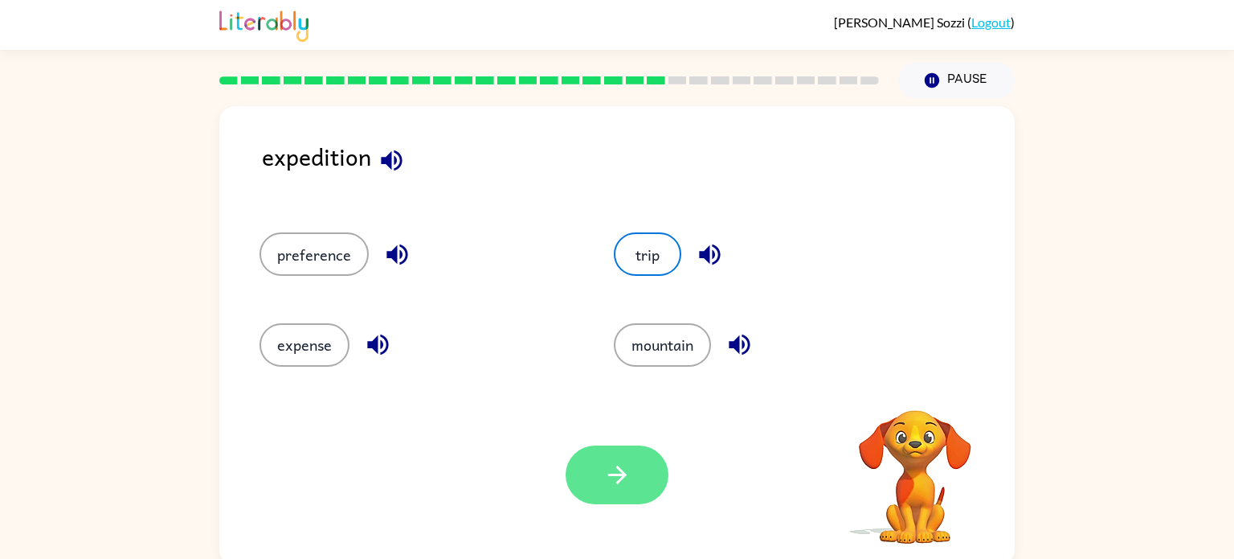
click at [626, 461] on icon "button" at bounding box center [618, 475] width 28 height 28
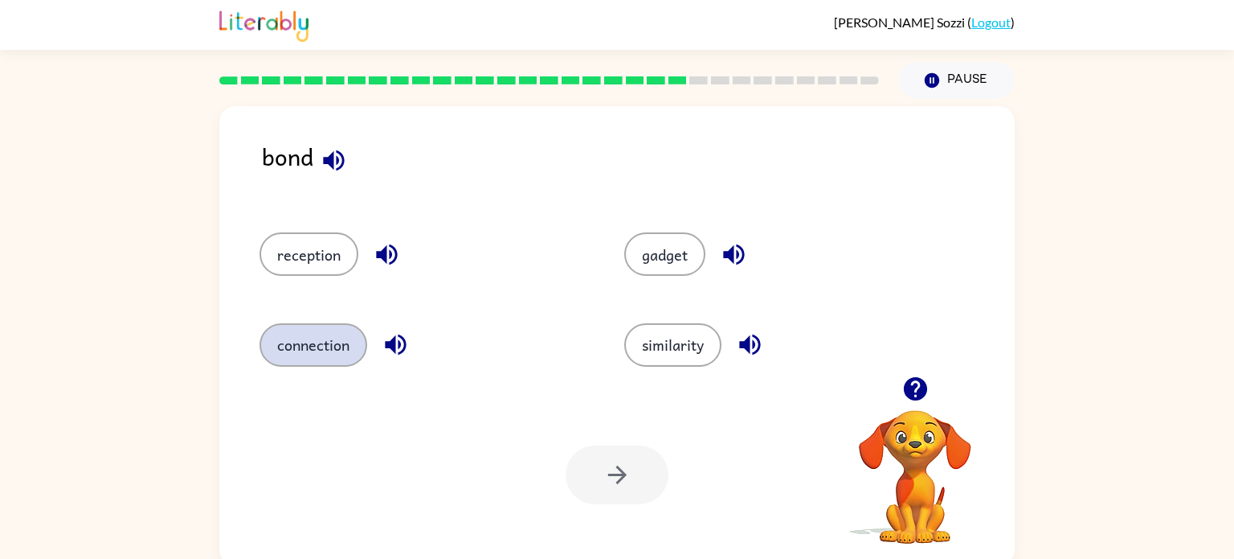
click at [325, 350] on button "connection" at bounding box center [314, 344] width 108 height 43
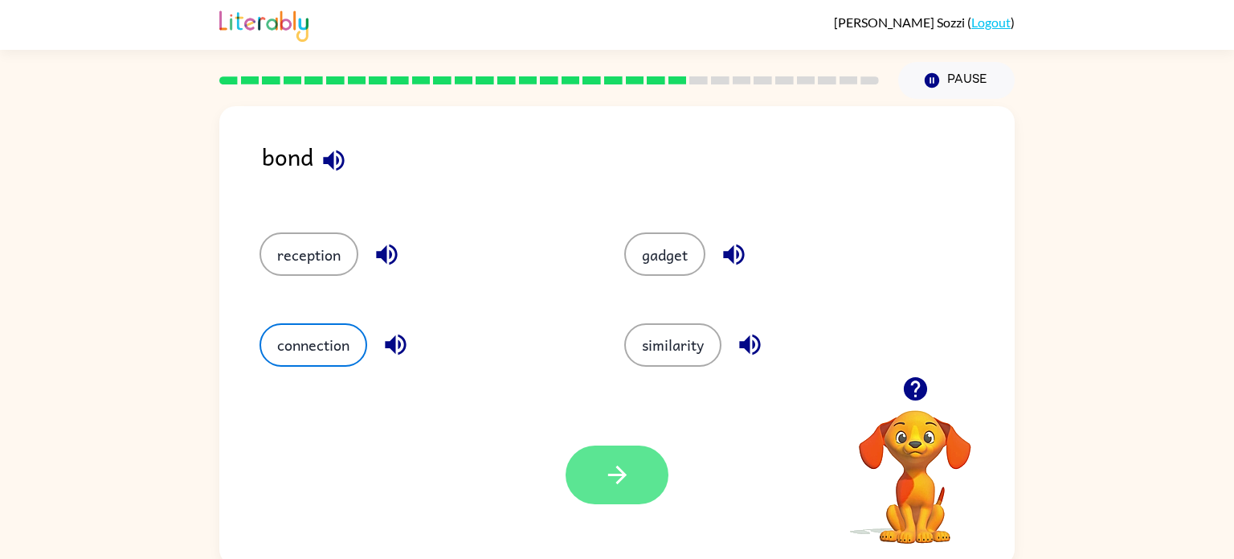
click at [655, 490] on button "button" at bounding box center [617, 474] width 103 height 59
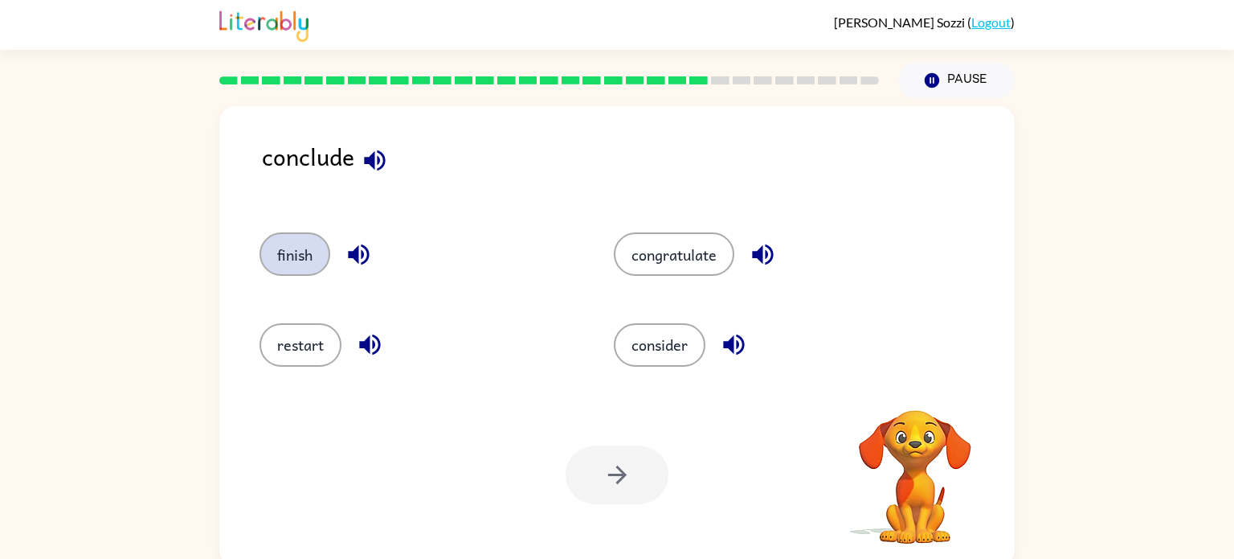
click at [308, 250] on button "finish" at bounding box center [295, 253] width 71 height 43
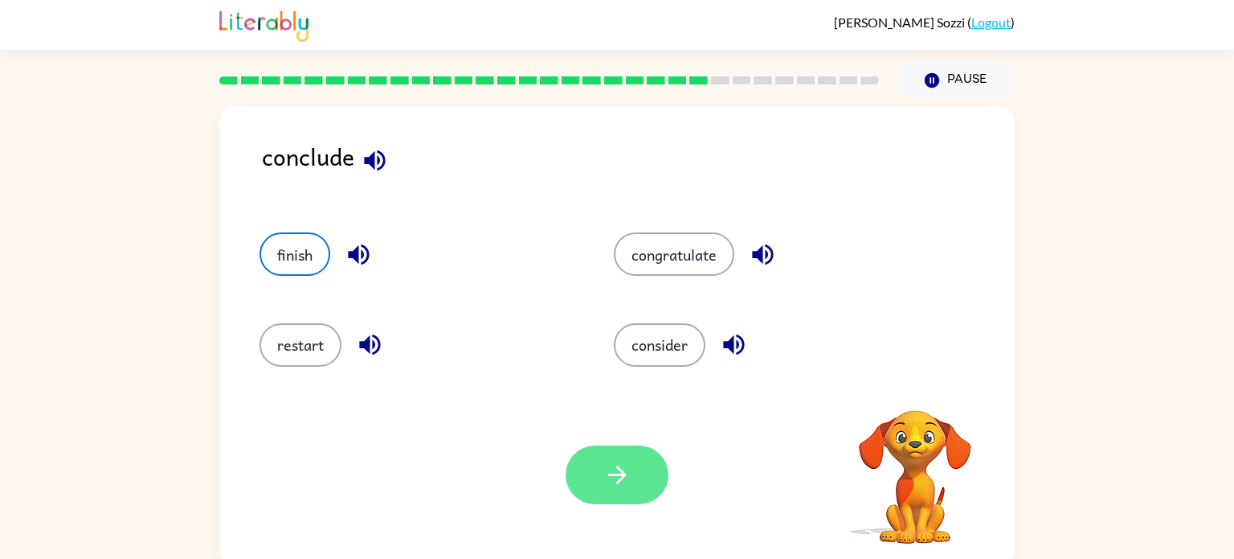
click at [602, 496] on button "button" at bounding box center [617, 474] width 103 height 59
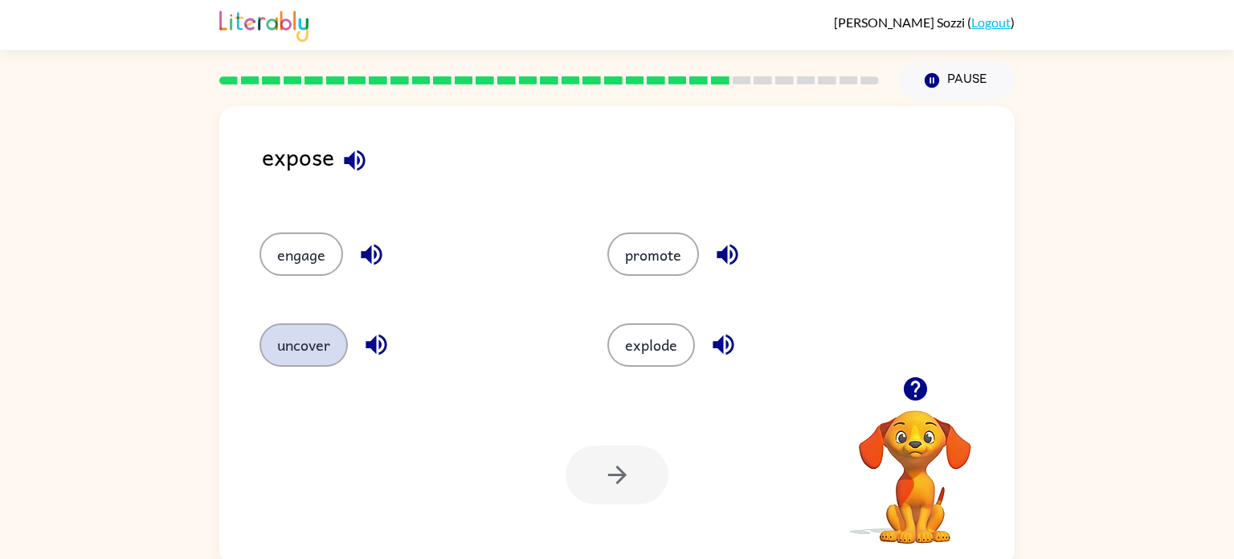
click at [297, 358] on button "uncover" at bounding box center [304, 344] width 88 height 43
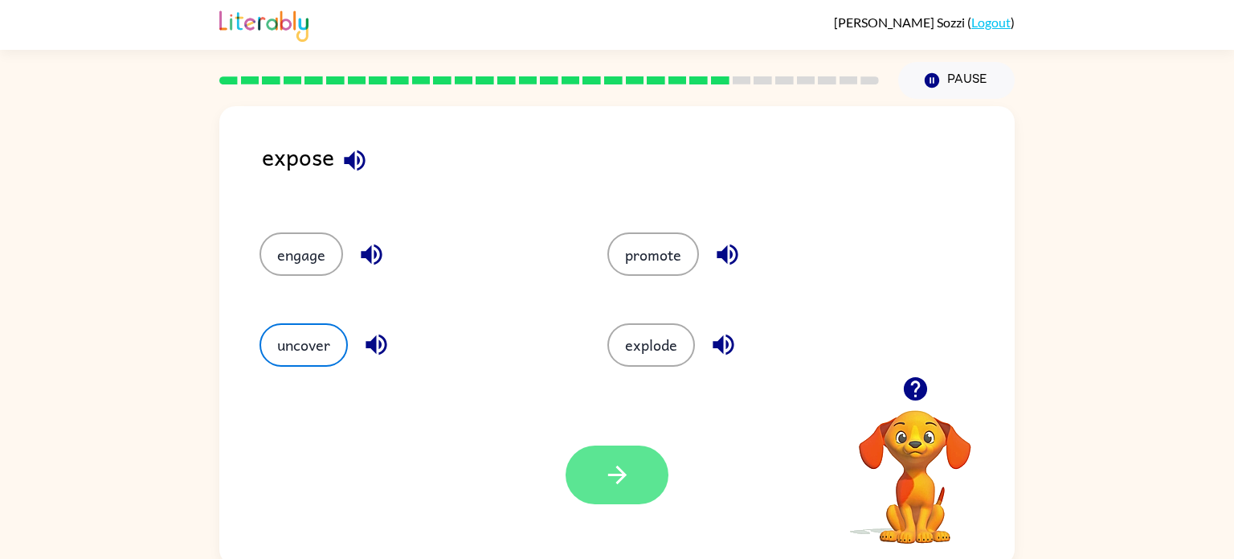
click at [609, 482] on icon "button" at bounding box center [618, 475] width 28 height 28
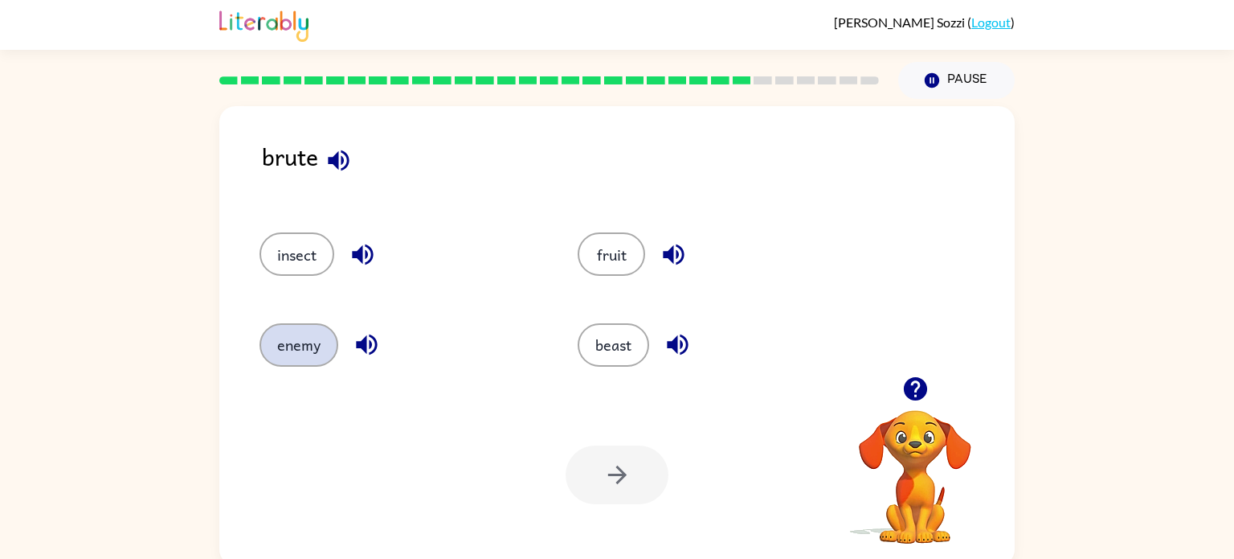
click at [330, 354] on button "enemy" at bounding box center [299, 344] width 79 height 43
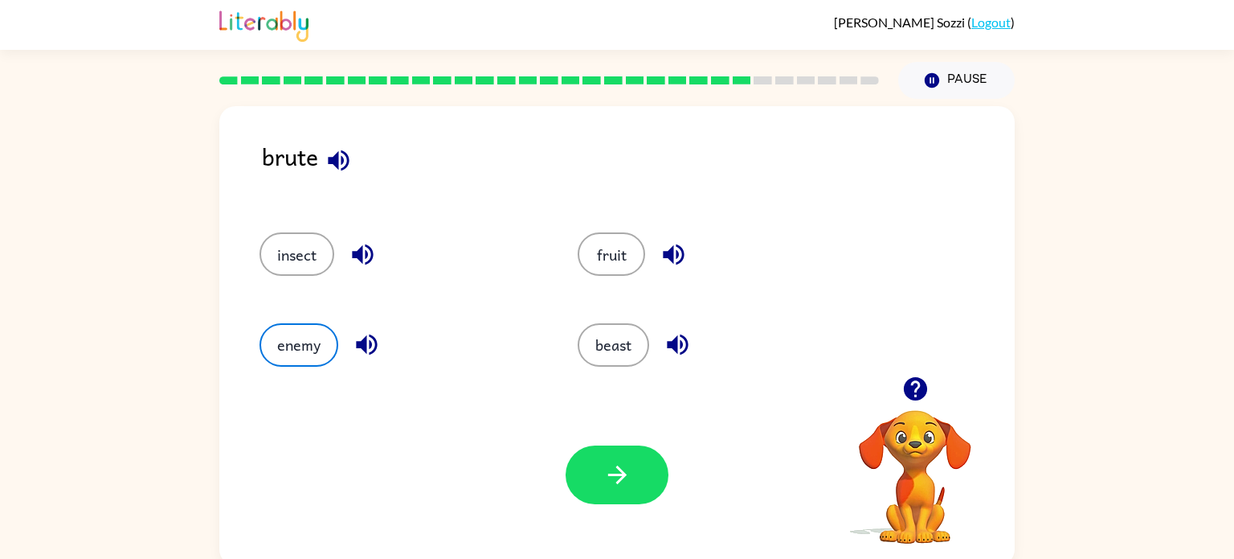
click at [346, 161] on icon "button" at bounding box center [339, 160] width 28 height 28
click at [587, 493] on button "button" at bounding box center [617, 474] width 103 height 59
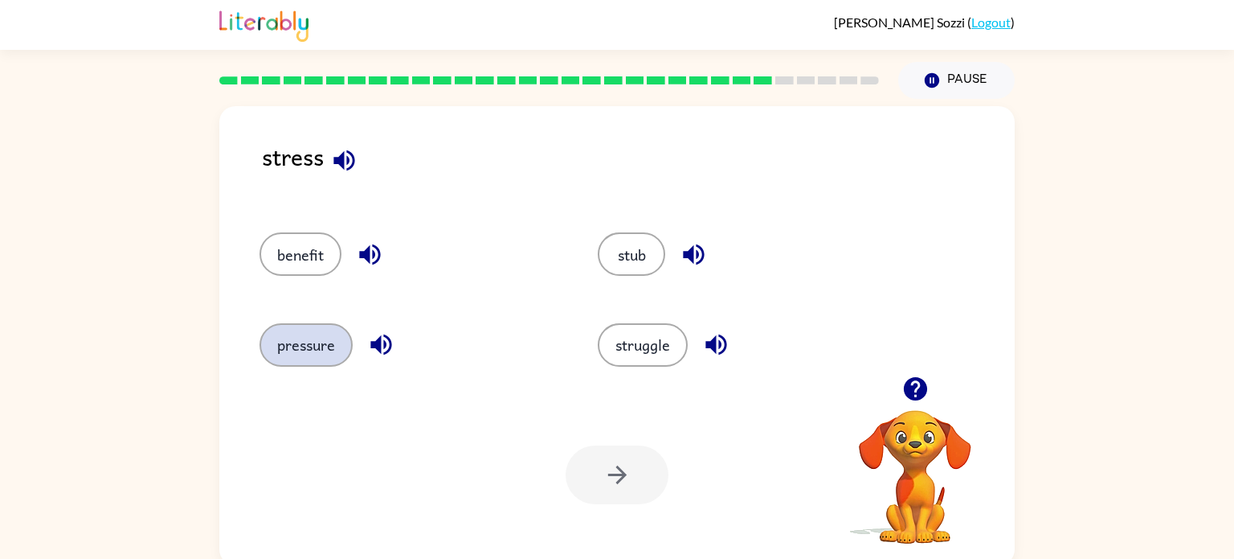
click at [289, 350] on button "pressure" at bounding box center [306, 344] width 93 height 43
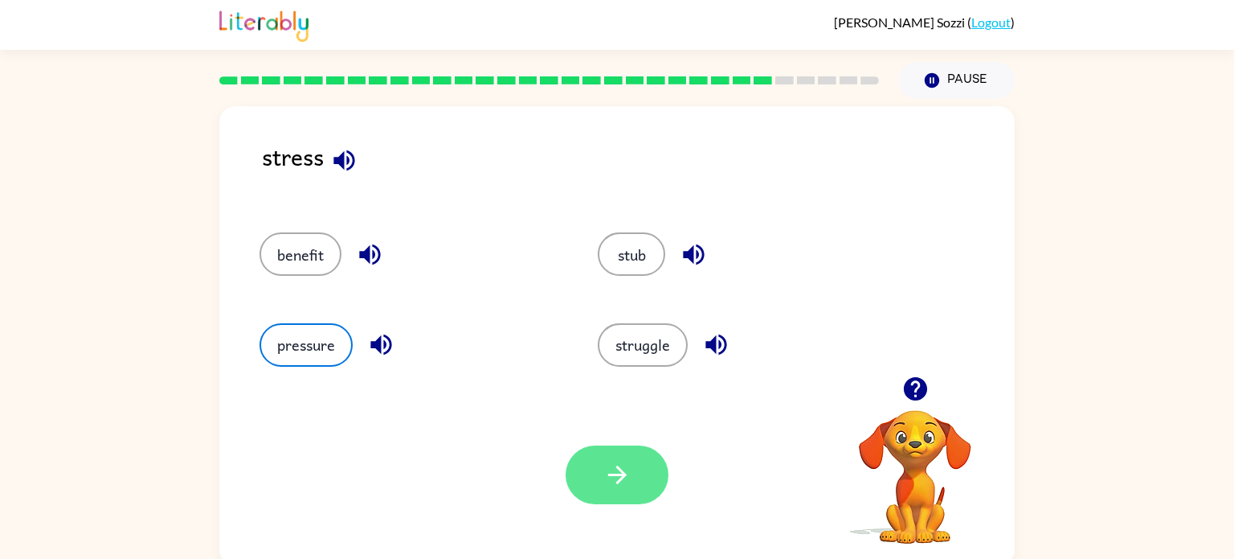
click at [607, 490] on button "button" at bounding box center [617, 474] width 103 height 59
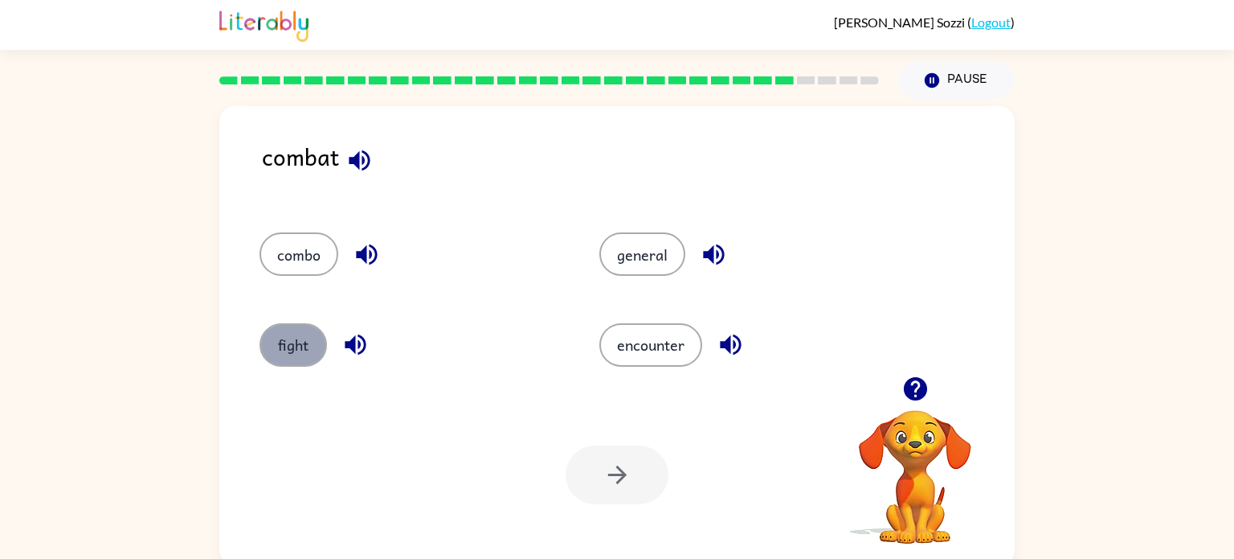
click at [295, 338] on button "fight" at bounding box center [294, 344] width 68 height 43
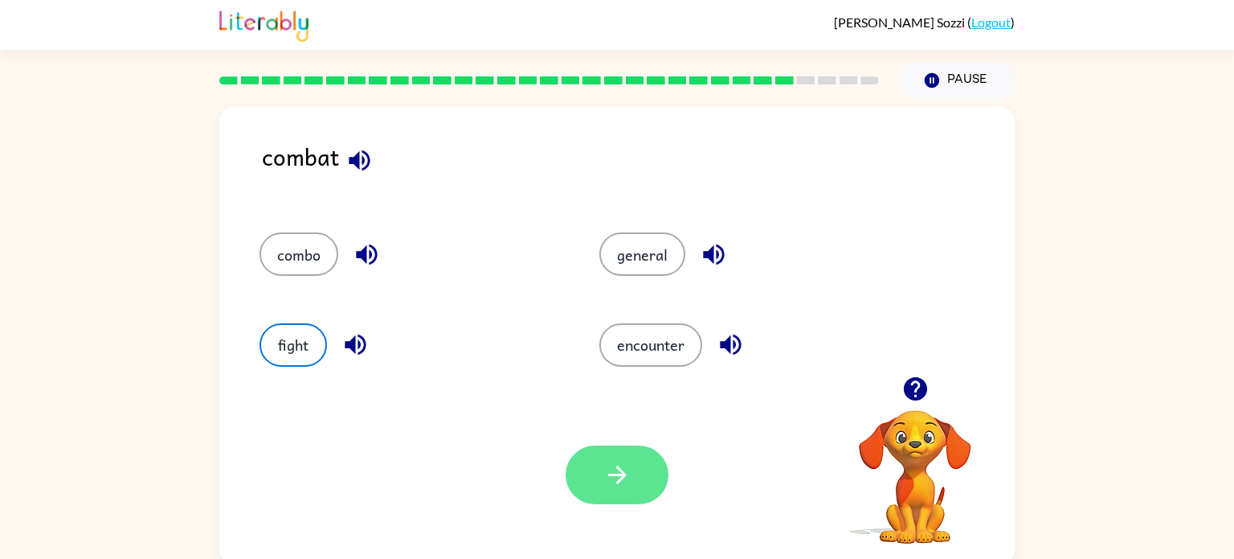
click at [616, 489] on button "button" at bounding box center [617, 474] width 103 height 59
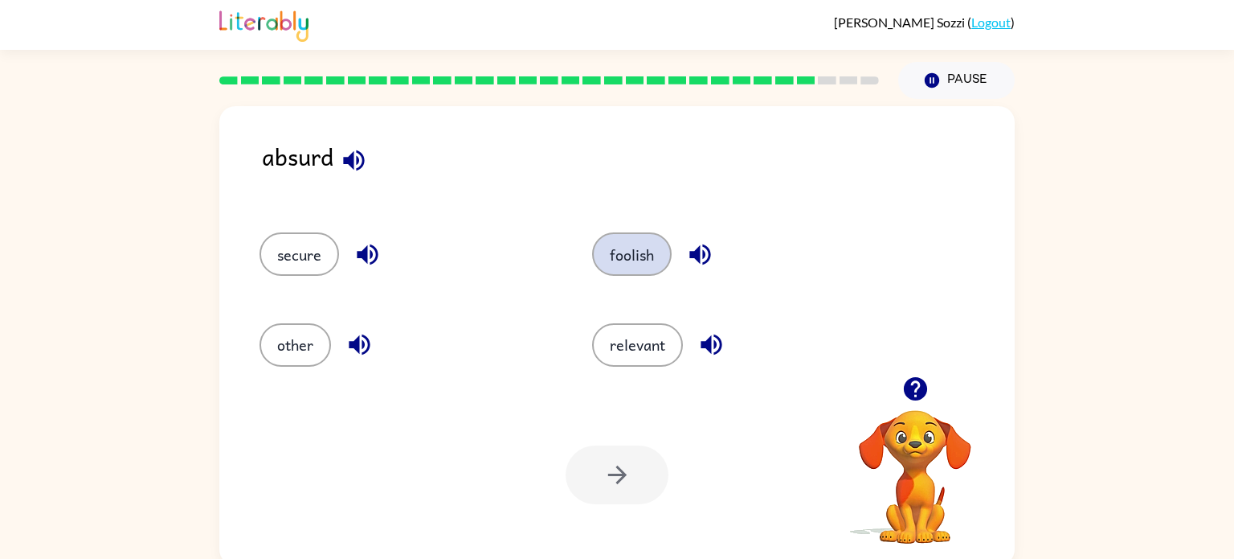
click at [654, 264] on button "foolish" at bounding box center [632, 253] width 80 height 43
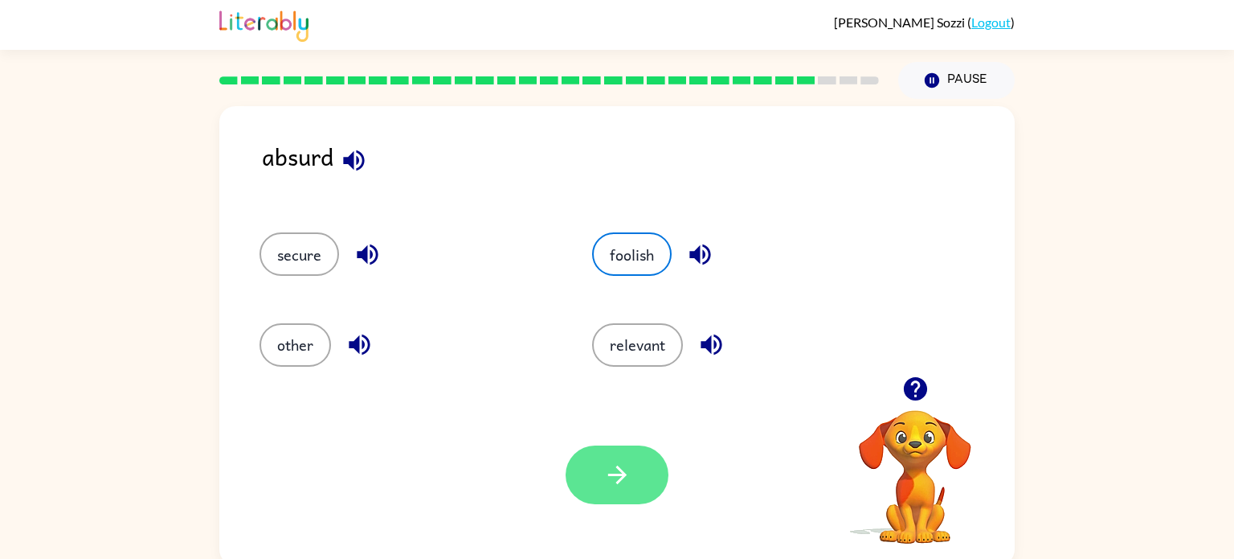
click at [597, 479] on button "button" at bounding box center [617, 474] width 103 height 59
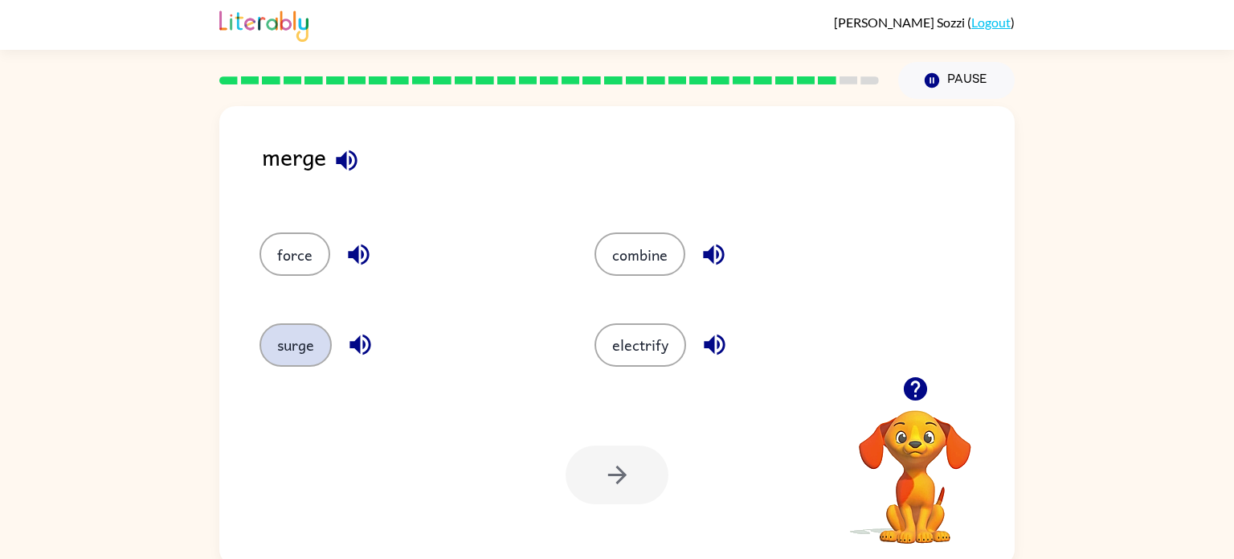
click at [300, 346] on button "surge" at bounding box center [296, 344] width 72 height 43
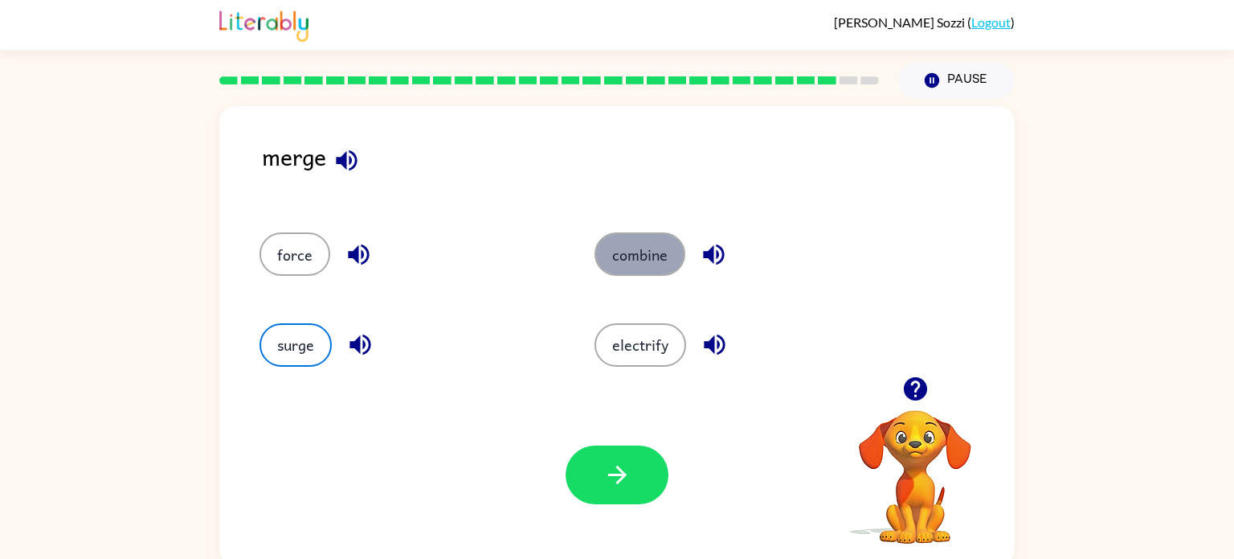
click at [643, 262] on button "combine" at bounding box center [640, 253] width 91 height 43
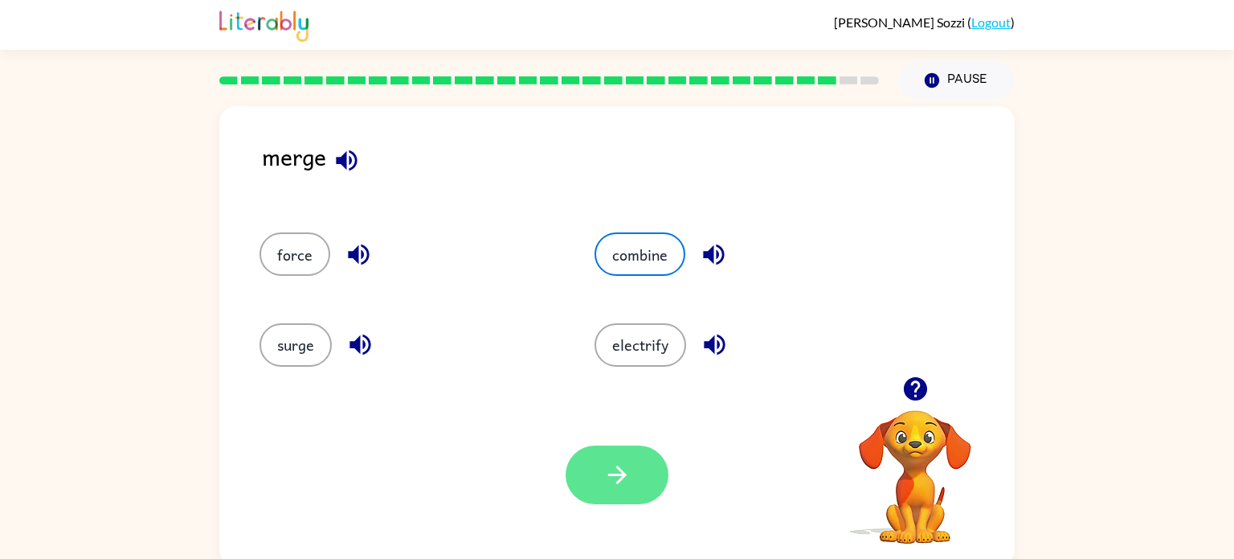
click at [630, 474] on icon "button" at bounding box center [618, 475] width 28 height 28
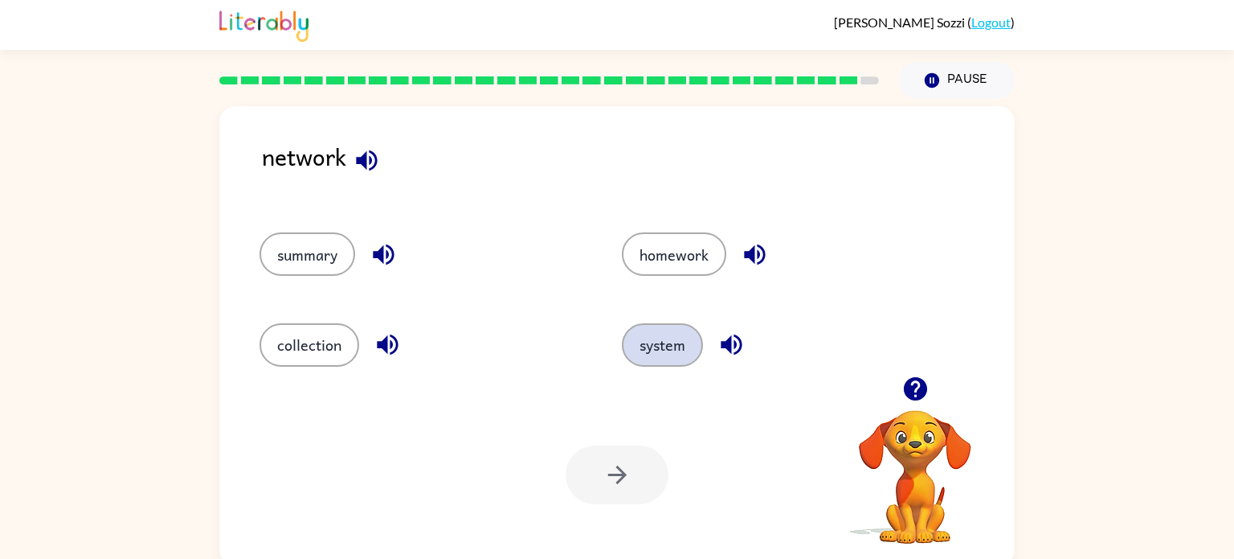
click at [650, 346] on button "system" at bounding box center [662, 344] width 81 height 43
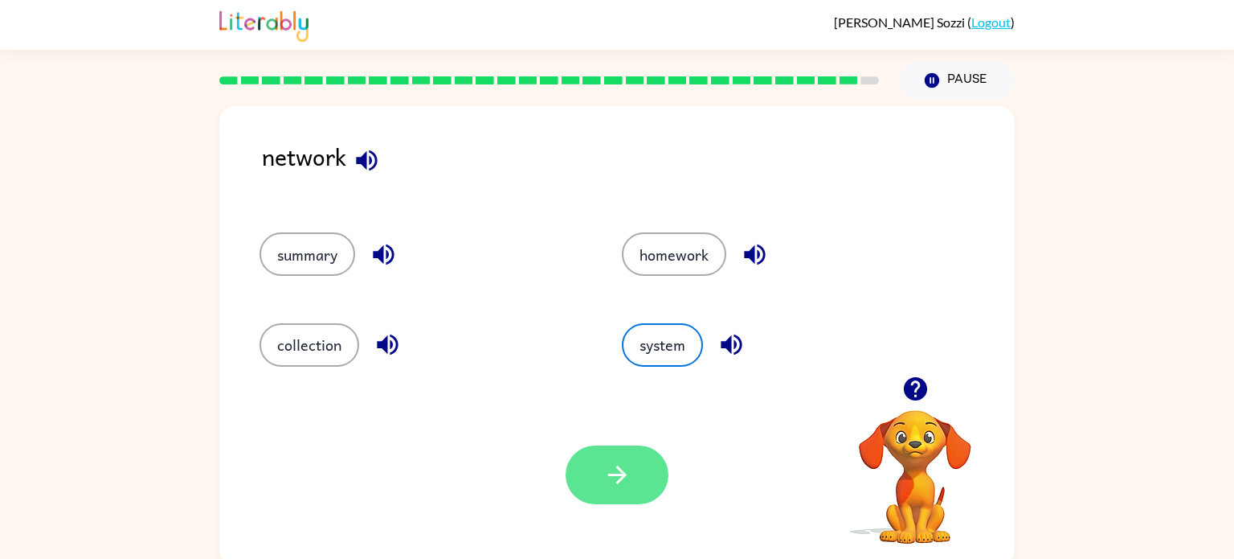
click at [622, 490] on button "button" at bounding box center [617, 474] width 103 height 59
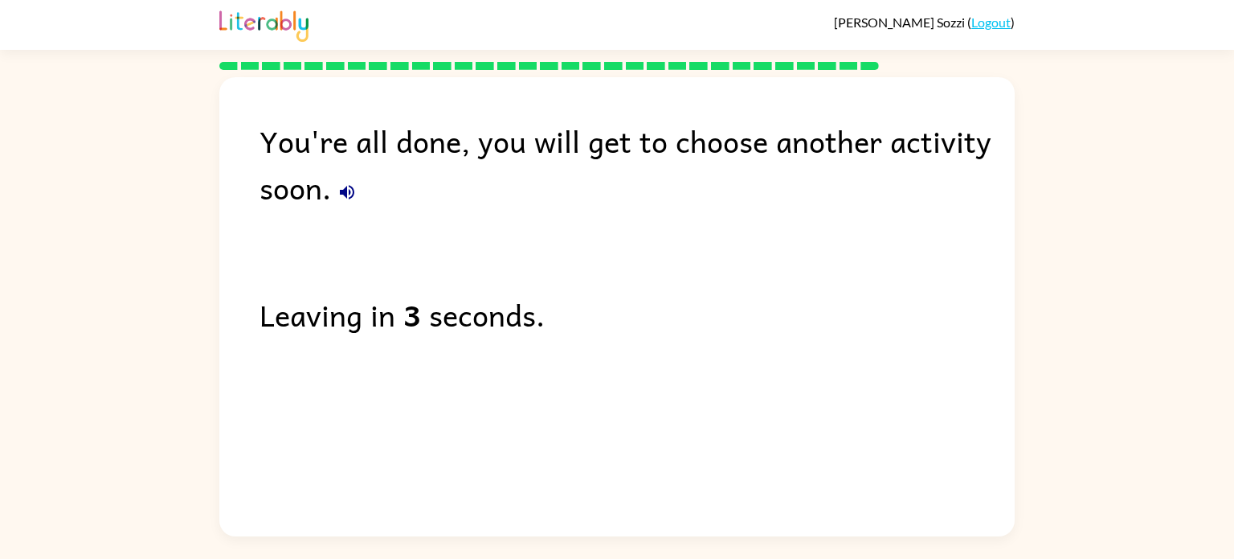
click at [418, 321] on b "3" at bounding box center [412, 314] width 18 height 47
click at [343, 194] on icon "button" at bounding box center [347, 192] width 14 height 14
